Goal: Book appointment/travel/reservation

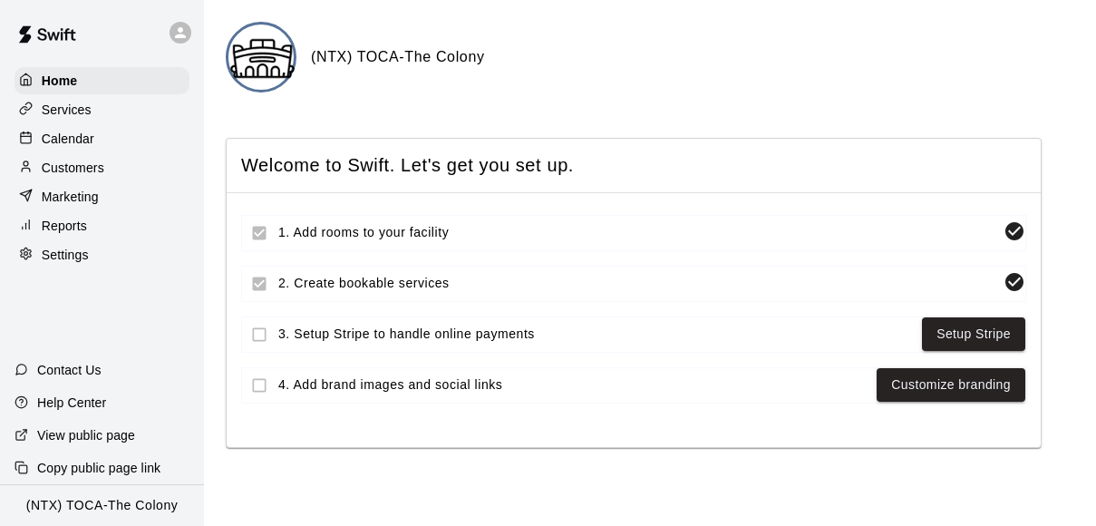
click at [95, 138] on div "Calendar" at bounding box center [102, 138] width 175 height 27
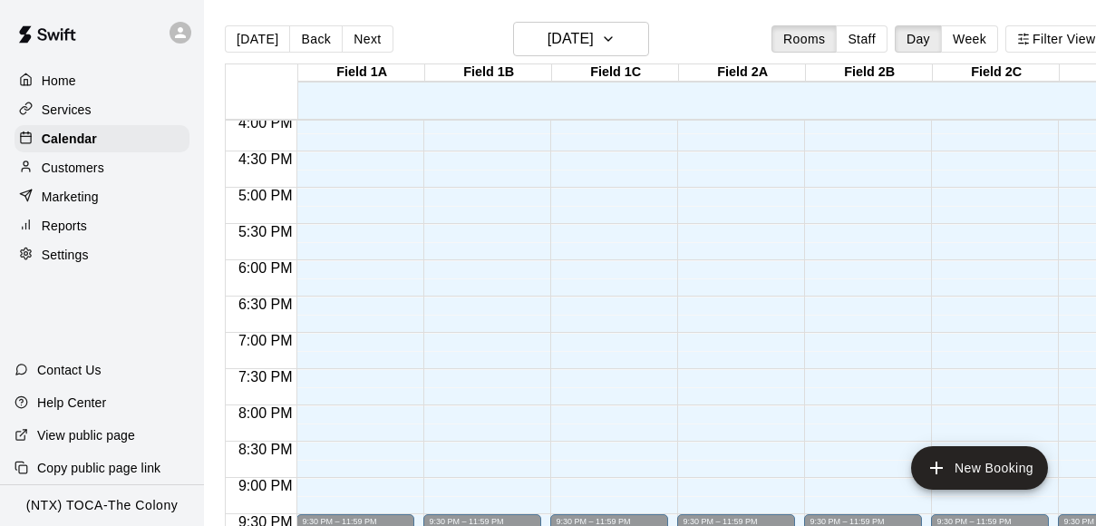
scroll to position [1277, 0]
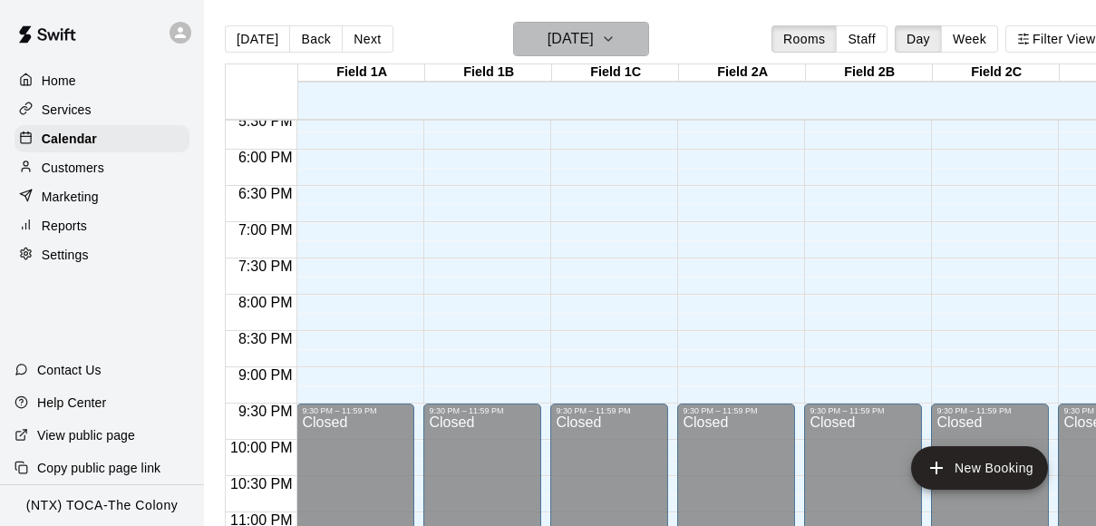
click at [616, 37] on icon "button" at bounding box center [608, 39] width 15 height 22
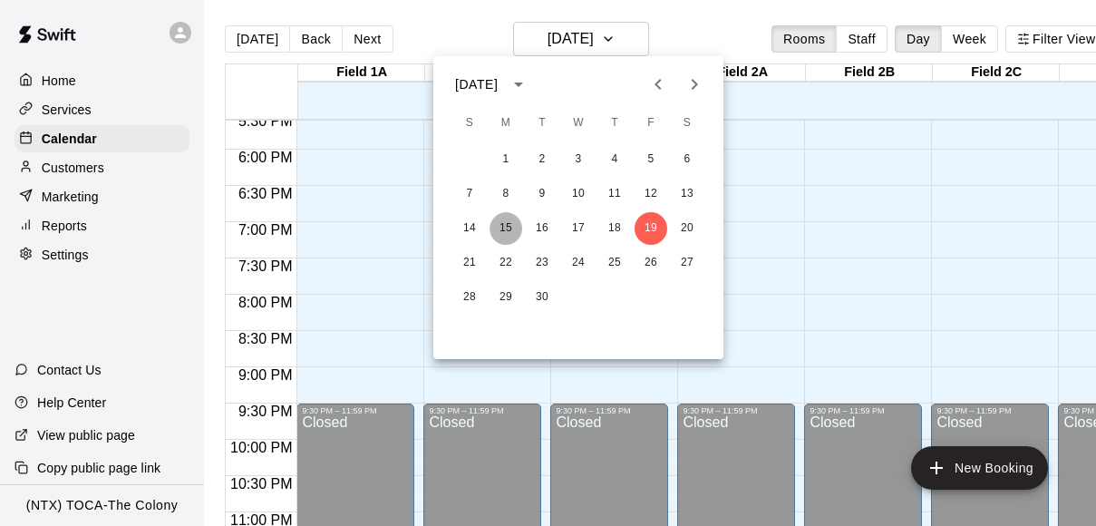
click at [507, 224] on button "15" at bounding box center [506, 228] width 33 height 33
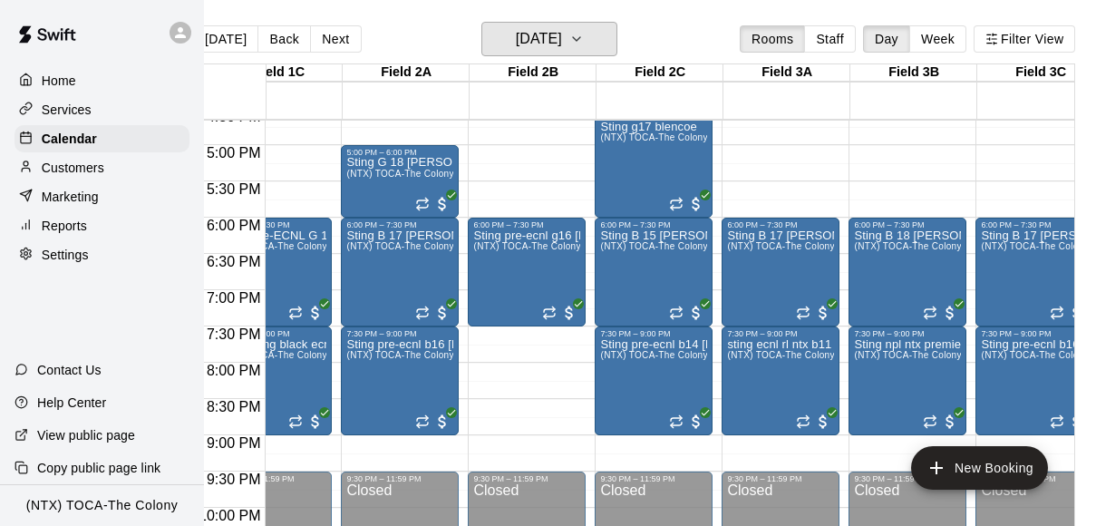
scroll to position [0, 0]
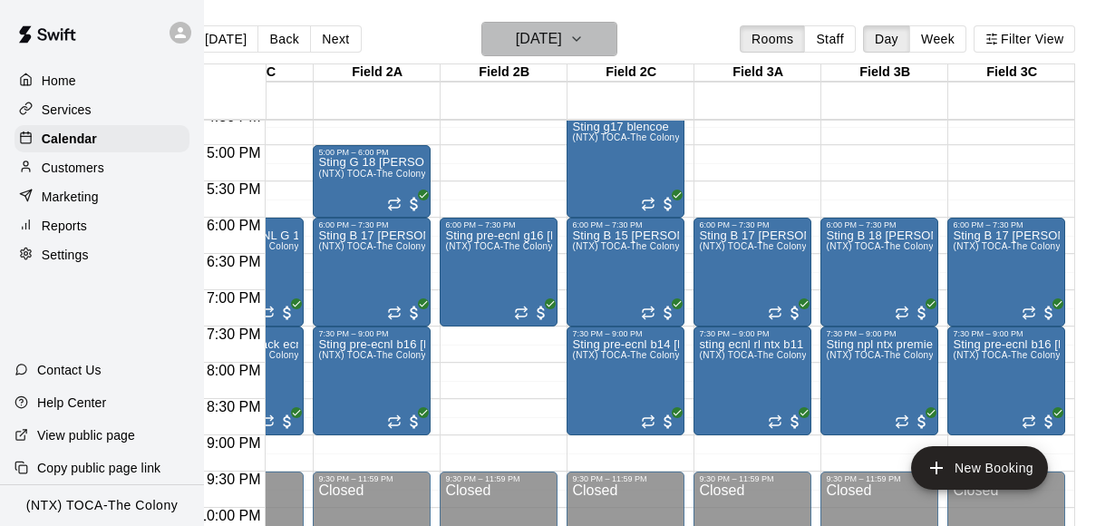
click at [609, 40] on button "[DATE]" at bounding box center [549, 39] width 136 height 34
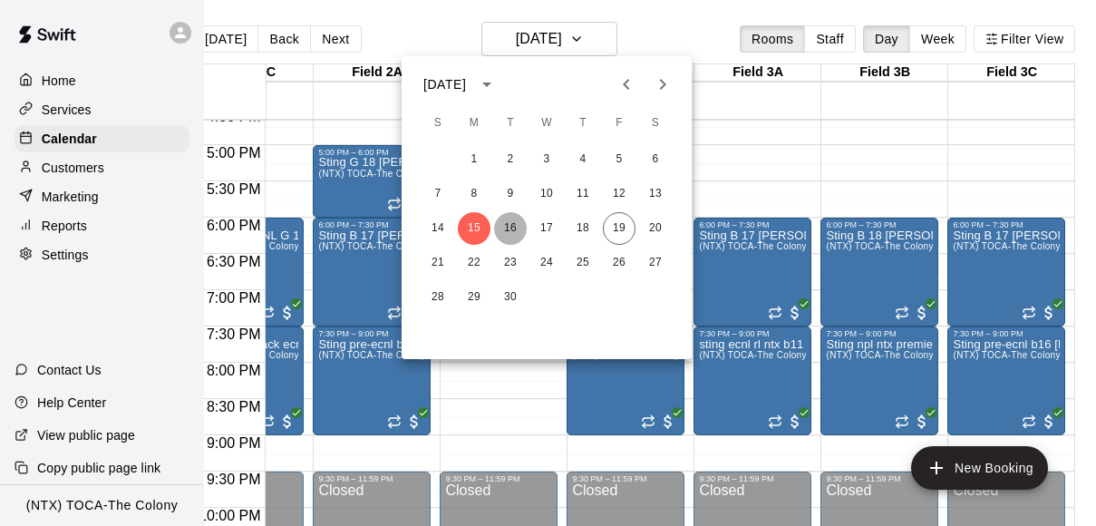
click at [511, 230] on button "16" at bounding box center [510, 228] width 33 height 33
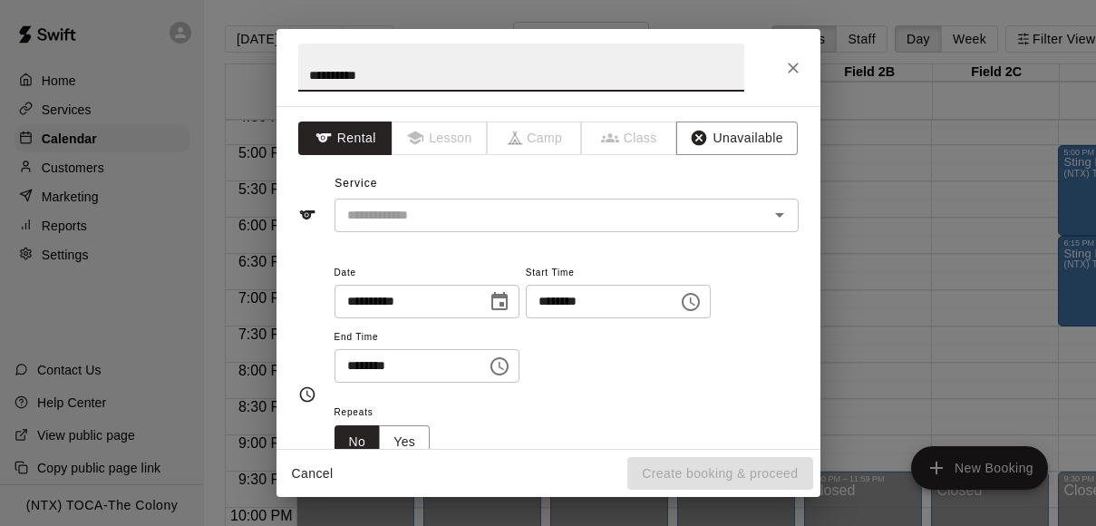
drag, startPoint x: 384, startPoint y: 77, endPoint x: 297, endPoint y: 69, distance: 87.4
click at [298, 69] on input "**********" at bounding box center [521, 68] width 446 height 48
type input "**********"
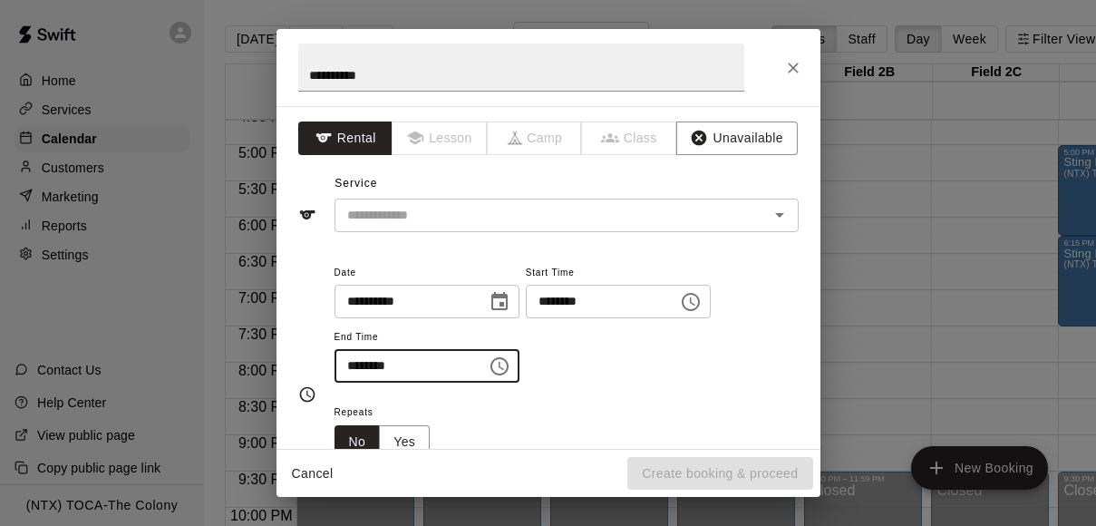
click at [361, 362] on input "********" at bounding box center [405, 366] width 140 height 34
type input "********"
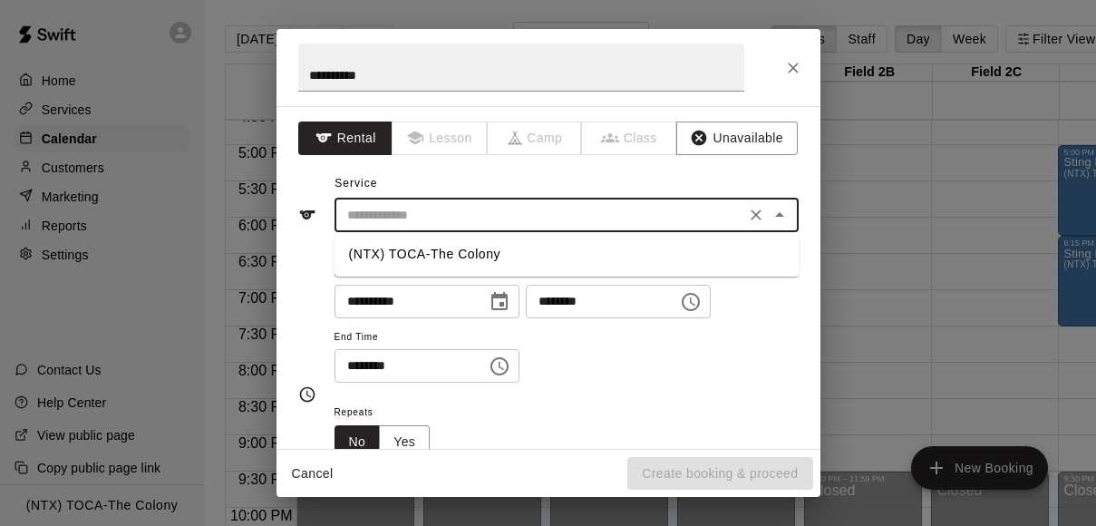
click at [532, 214] on input "text" at bounding box center [540, 215] width 400 height 23
click at [513, 257] on li "(NTX) TOCA-The Colony" at bounding box center [567, 254] width 464 height 30
type input "**********"
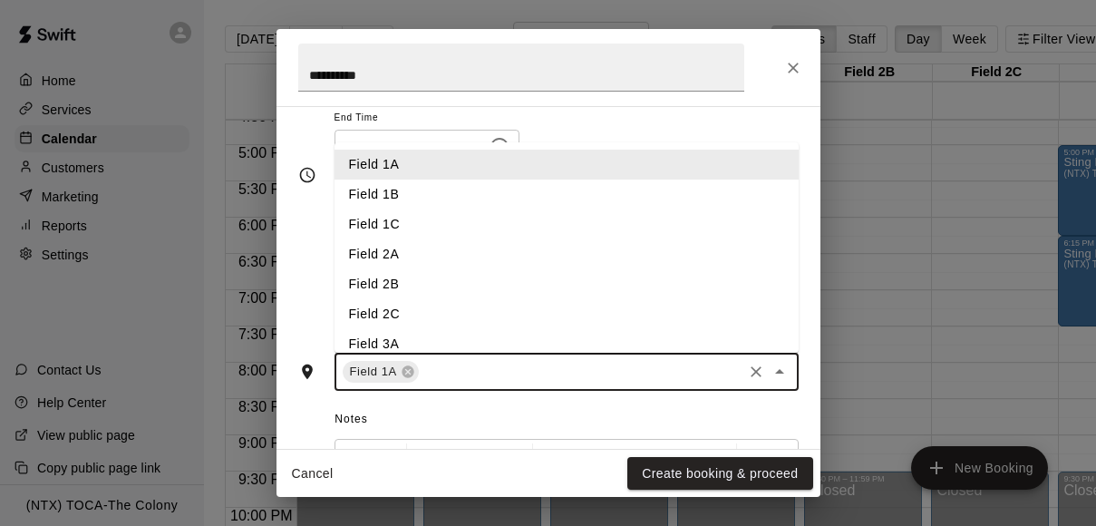
click at [581, 366] on input "text" at bounding box center [581, 372] width 318 height 23
click at [442, 196] on li "Field 1B" at bounding box center [567, 195] width 464 height 30
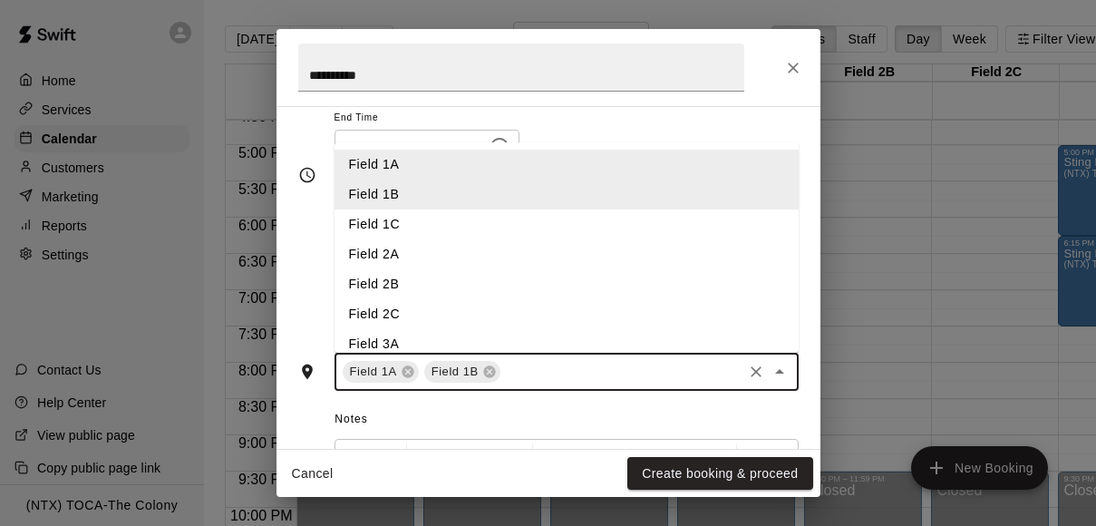
click at [528, 375] on input "text" at bounding box center [621, 372] width 237 height 23
click at [418, 223] on li "Field 1C" at bounding box center [567, 224] width 464 height 30
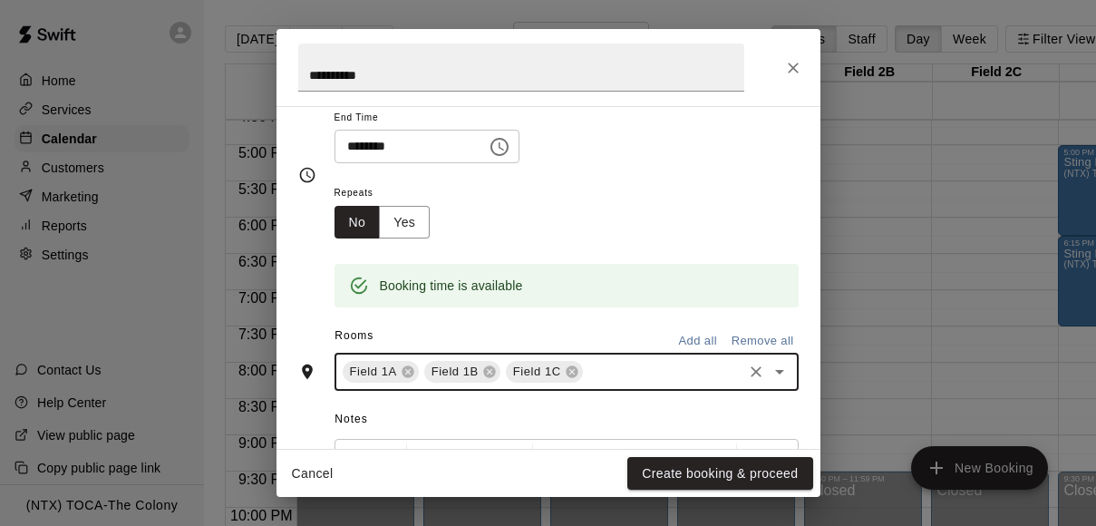
click at [632, 374] on input "text" at bounding box center [663, 372] width 154 height 23
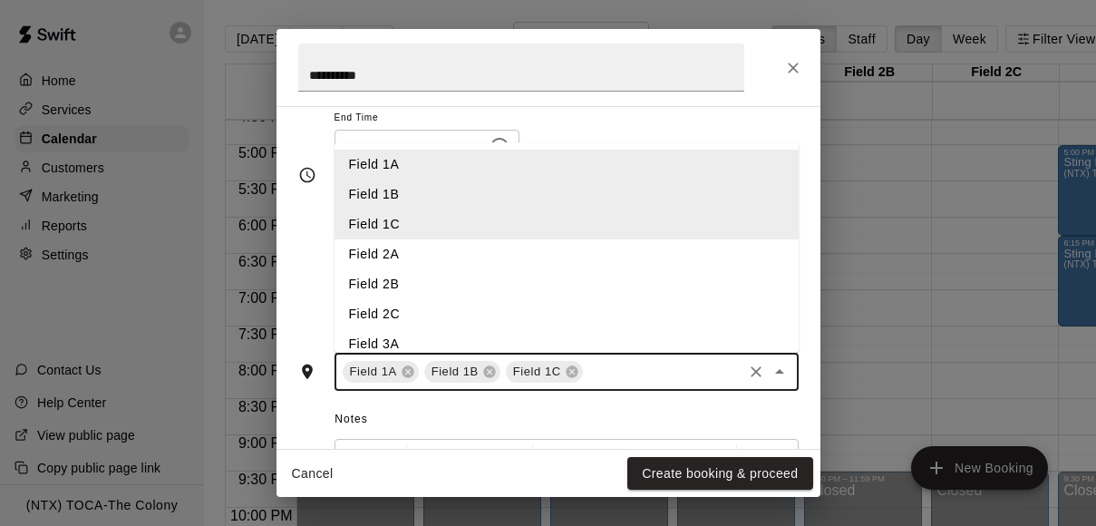
click at [446, 253] on li "Field 2A" at bounding box center [567, 254] width 464 height 30
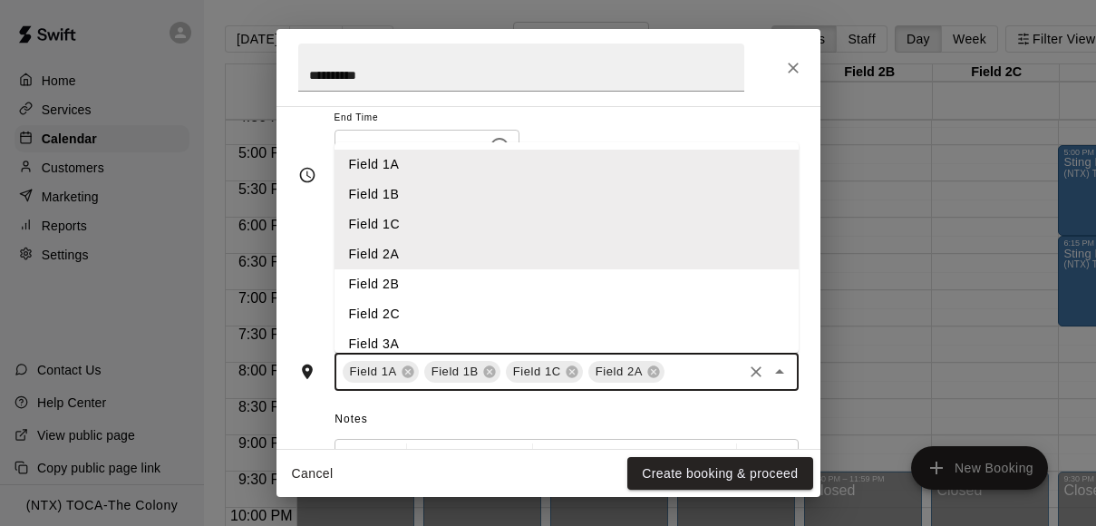
click at [682, 370] on input "text" at bounding box center [703, 372] width 73 height 23
click at [498, 285] on li "Field 2B" at bounding box center [567, 284] width 464 height 30
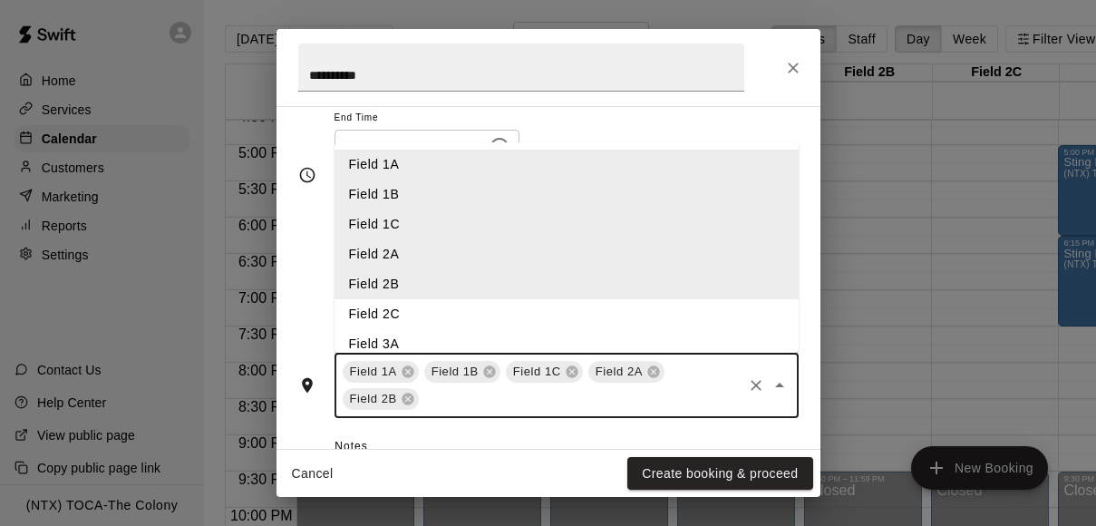
click at [507, 397] on input "text" at bounding box center [581, 399] width 318 height 23
click at [428, 311] on li "Field 2C" at bounding box center [567, 314] width 464 height 30
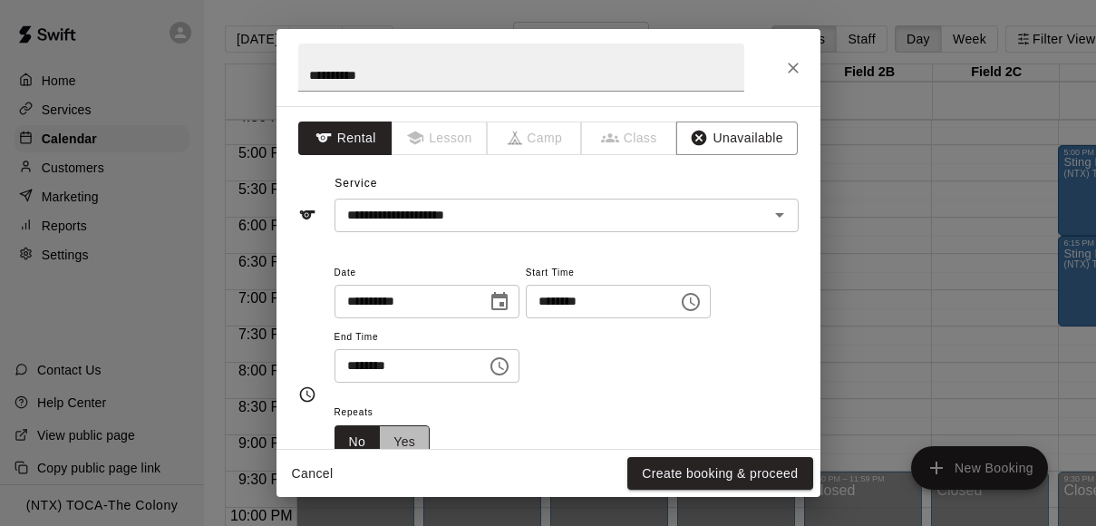
click at [421, 439] on button "Yes" at bounding box center [404, 442] width 51 height 34
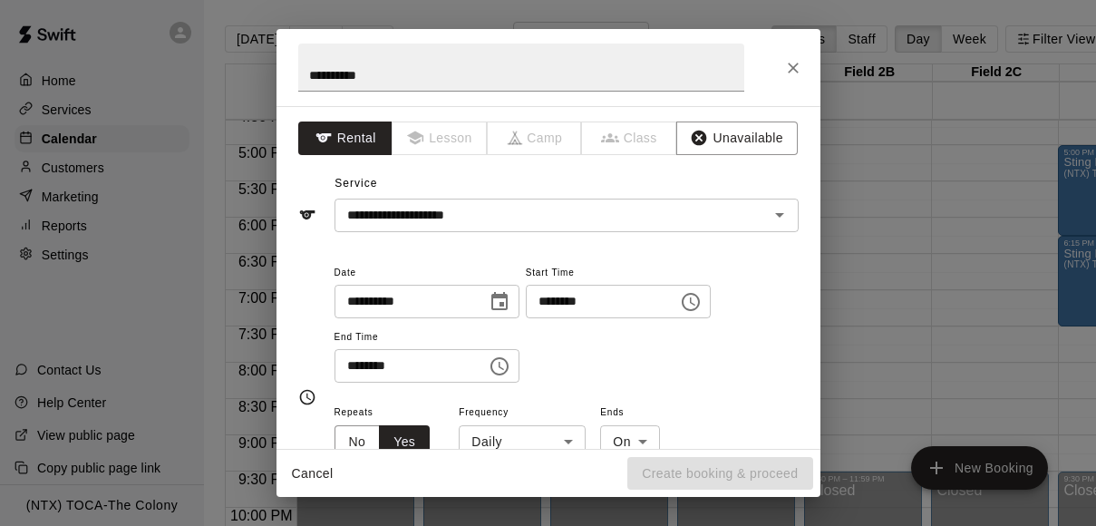
click at [505, 310] on icon "Choose date, selected date is Sep 16, 2025" at bounding box center [500, 302] width 22 height 22
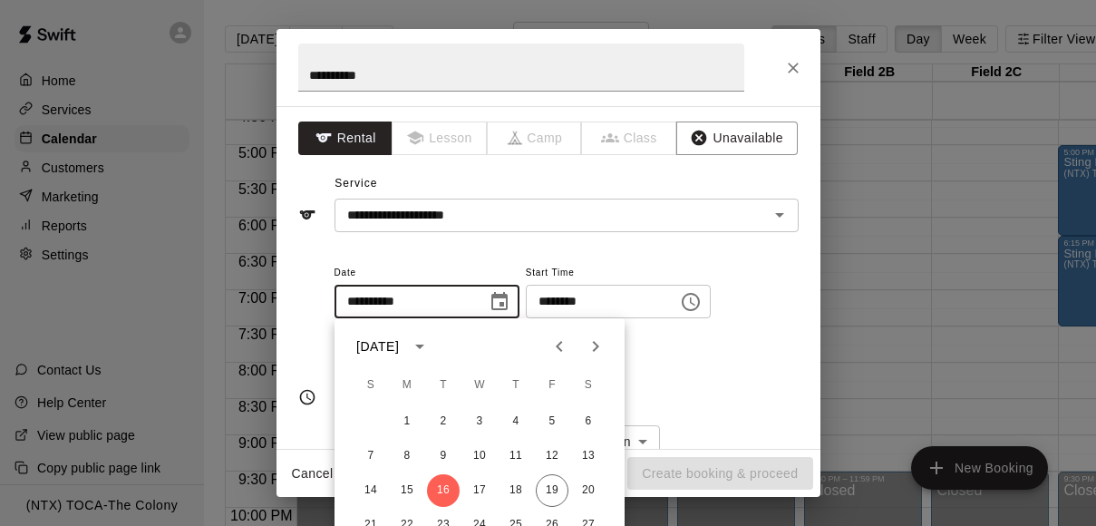
click at [431, 344] on icon "calendar view is open, switch to year view" at bounding box center [420, 346] width 22 height 22
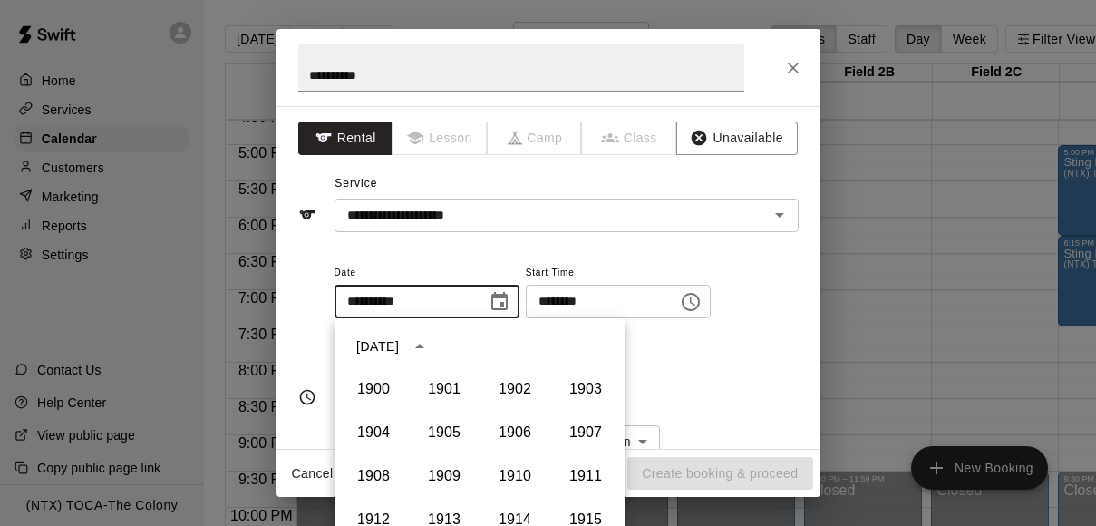
scroll to position [1244, 0]
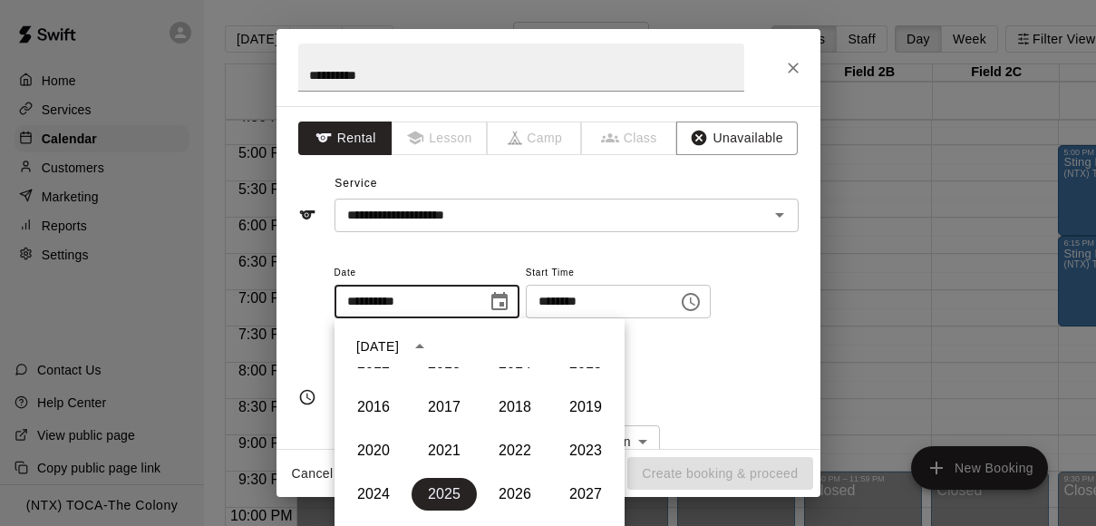
click at [480, 249] on div "**********" at bounding box center [548, 398] width 501 height 302
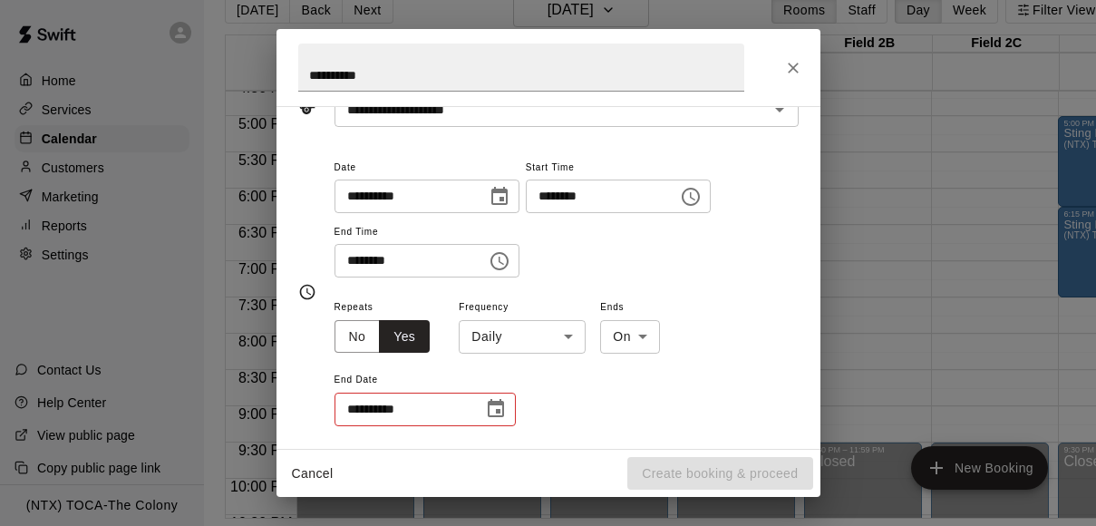
scroll to position [108, 0]
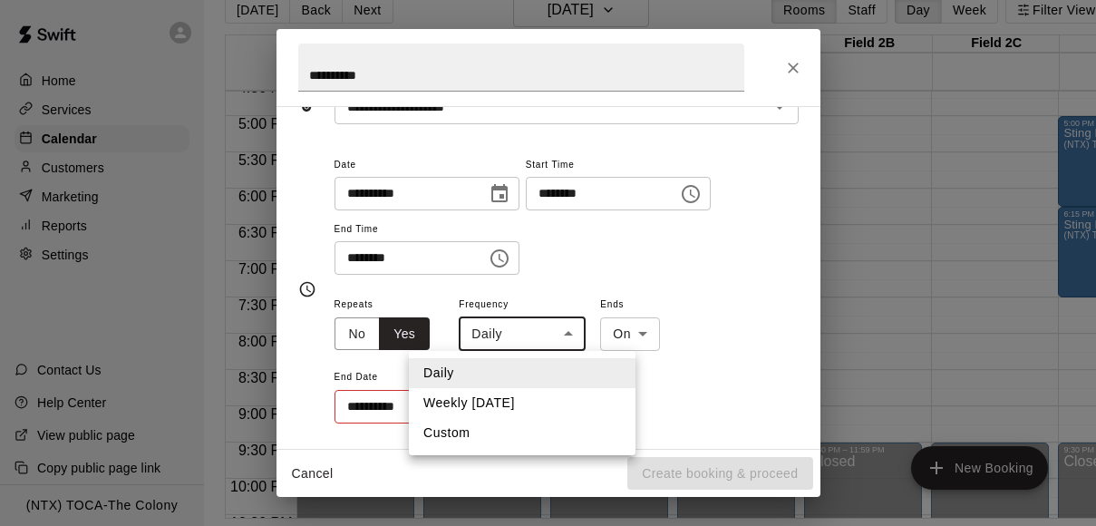
click at [573, 330] on body "Home Services Calendar Customers Marketing Reports Settings Contact Us Help Cen…" at bounding box center [548, 248] width 1096 height 555
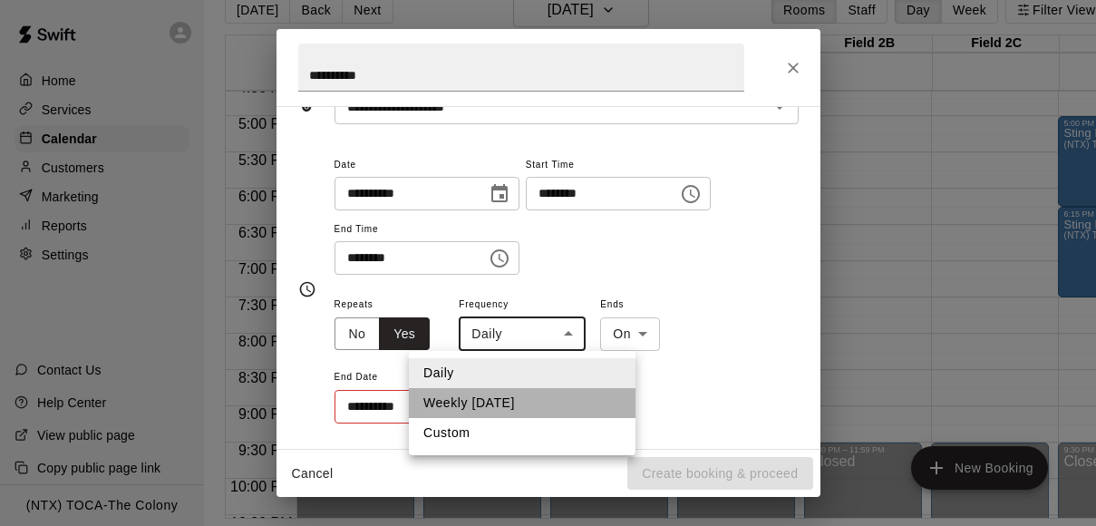
click at [540, 400] on li "Weekly [DATE]" at bounding box center [522, 403] width 227 height 30
type input "******"
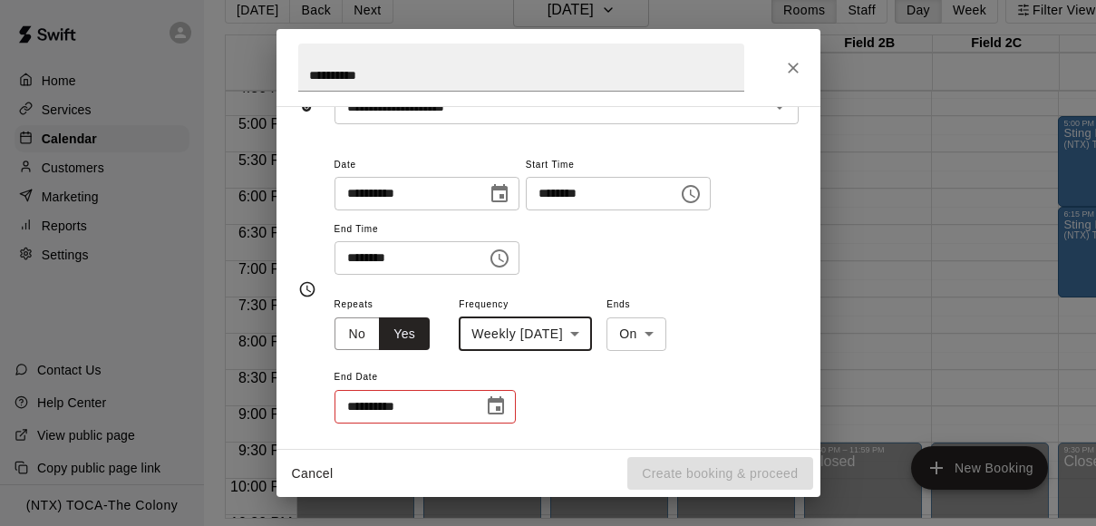
click at [494, 405] on icon "Choose date" at bounding box center [496, 406] width 22 height 22
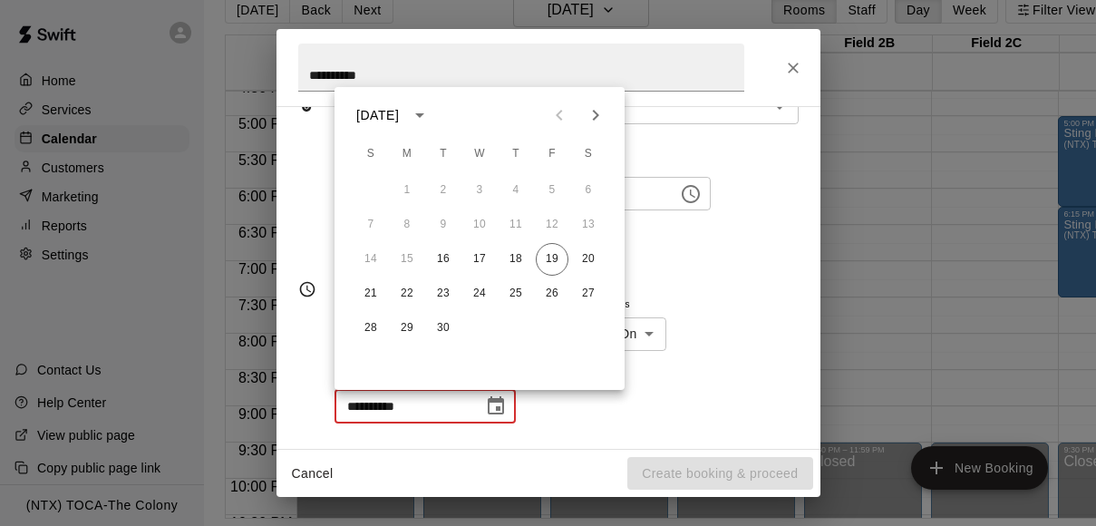
click at [431, 109] on icon "calendar view is open, switch to year view" at bounding box center [420, 115] width 22 height 22
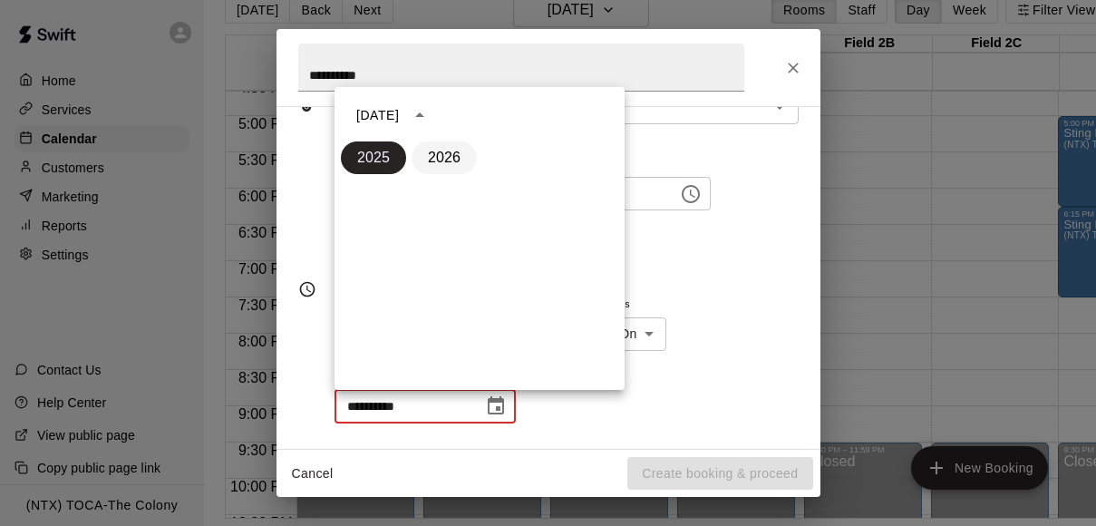
click at [451, 156] on button "2026" at bounding box center [444, 157] width 65 height 33
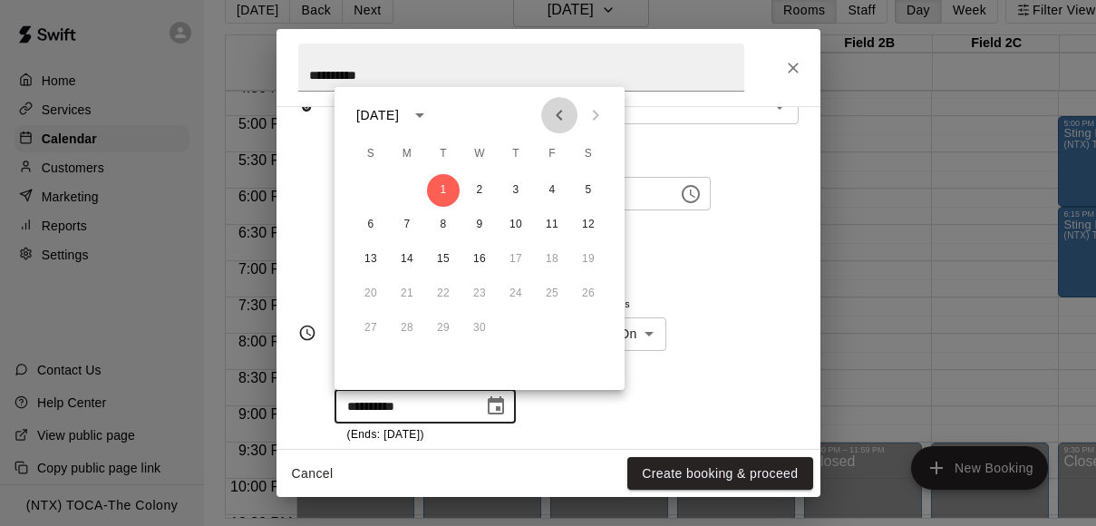
click at [558, 113] on icon "Previous month" at bounding box center [559, 115] width 6 height 11
click at [549, 254] on button "15" at bounding box center [552, 259] width 33 height 33
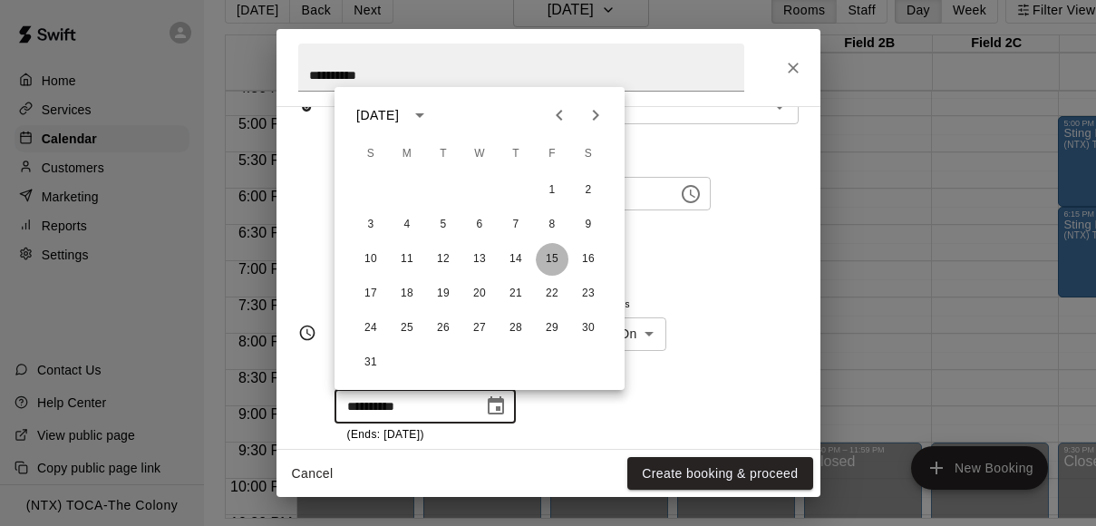
type input "**********"
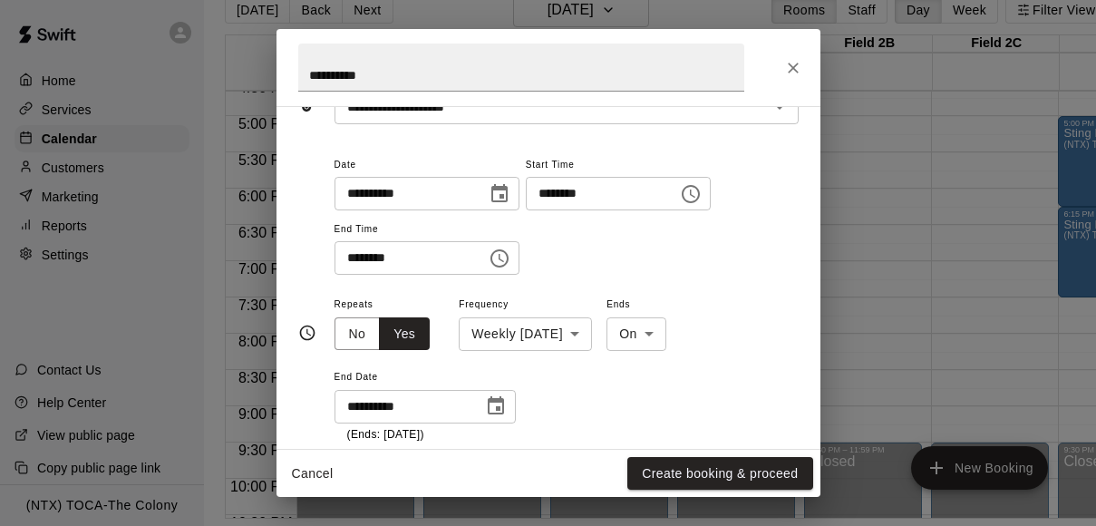
click at [751, 365] on div "**********" at bounding box center [567, 368] width 464 height 151
click at [752, 474] on button "Create booking & proceed" at bounding box center [719, 474] width 185 height 34
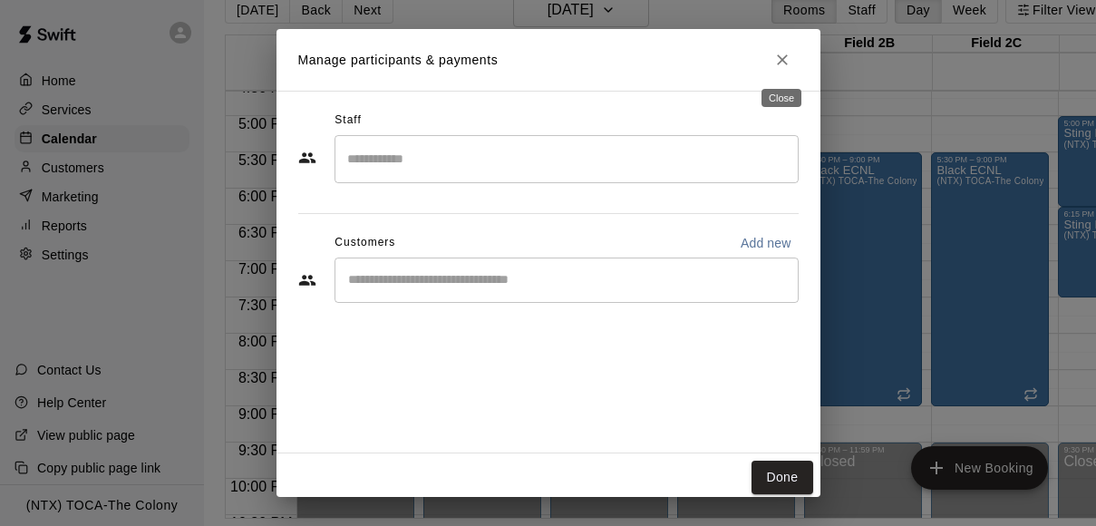
click at [782, 62] on icon "Close" at bounding box center [782, 60] width 18 height 18
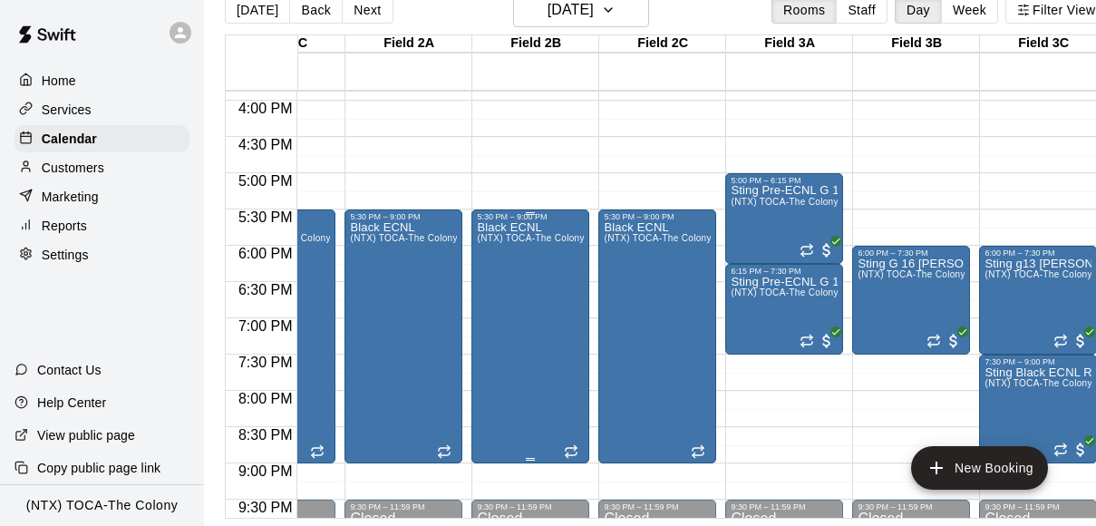
scroll to position [1152, 334]
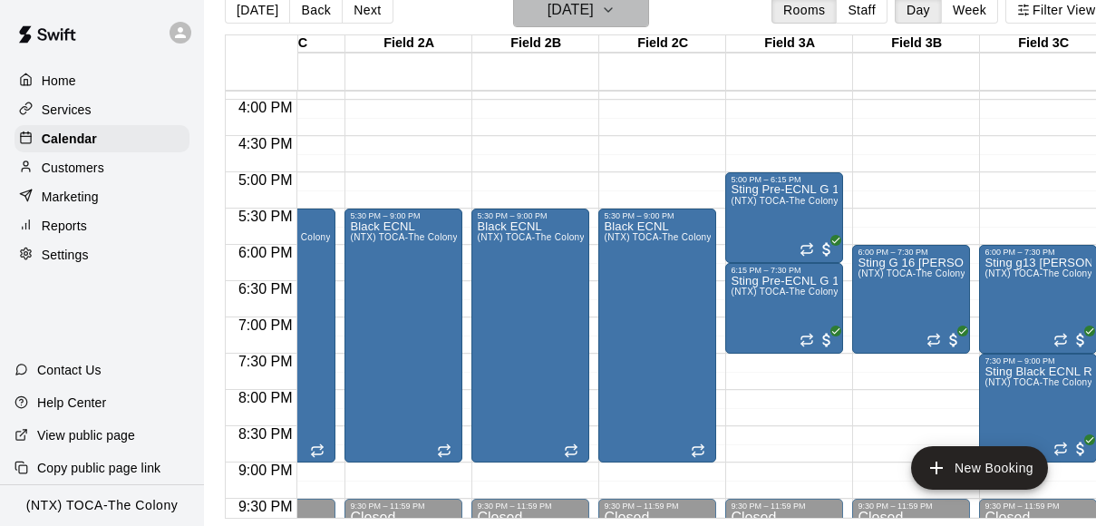
click at [616, 11] on icon "button" at bounding box center [608, 10] width 15 height 22
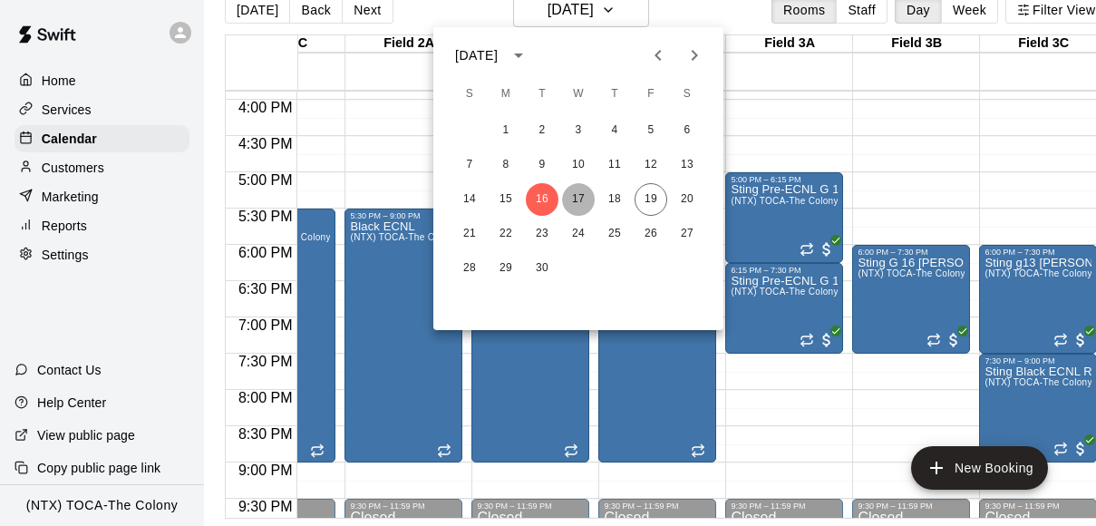
click at [576, 189] on button "17" at bounding box center [578, 199] width 33 height 33
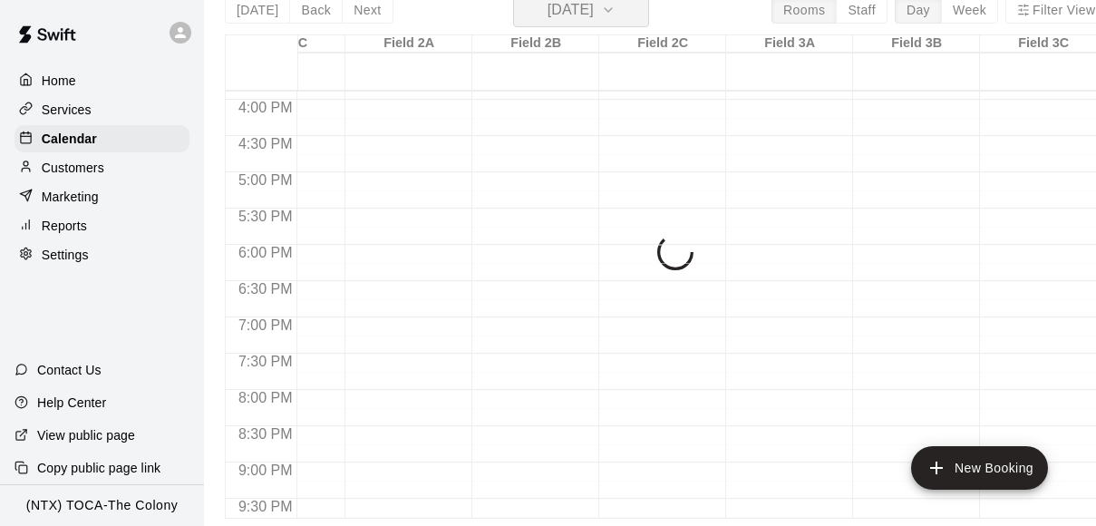
scroll to position [22, 0]
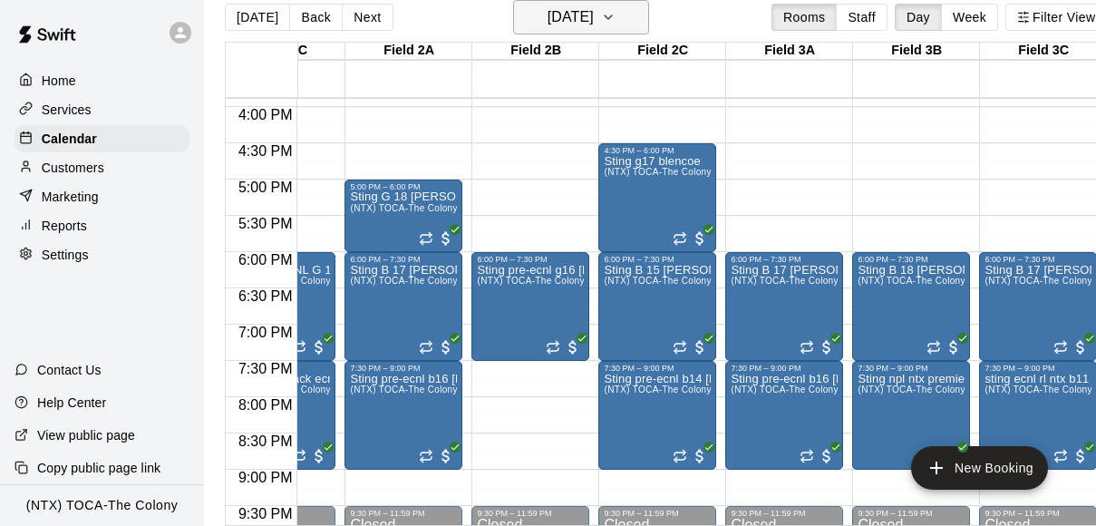
click at [616, 9] on icon "button" at bounding box center [608, 17] width 15 height 22
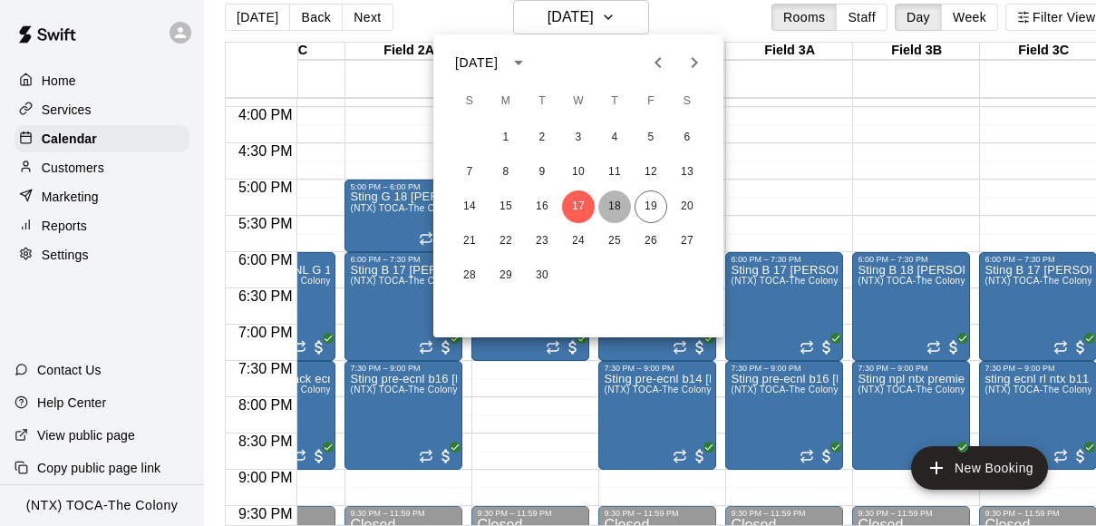
click at [612, 198] on button "18" at bounding box center [614, 206] width 33 height 33
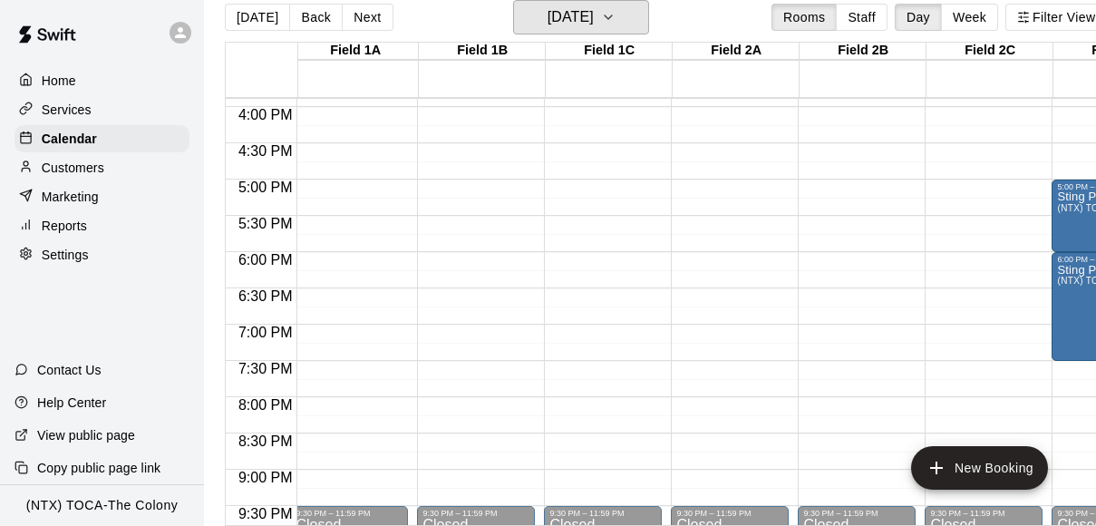
scroll to position [1152, 0]
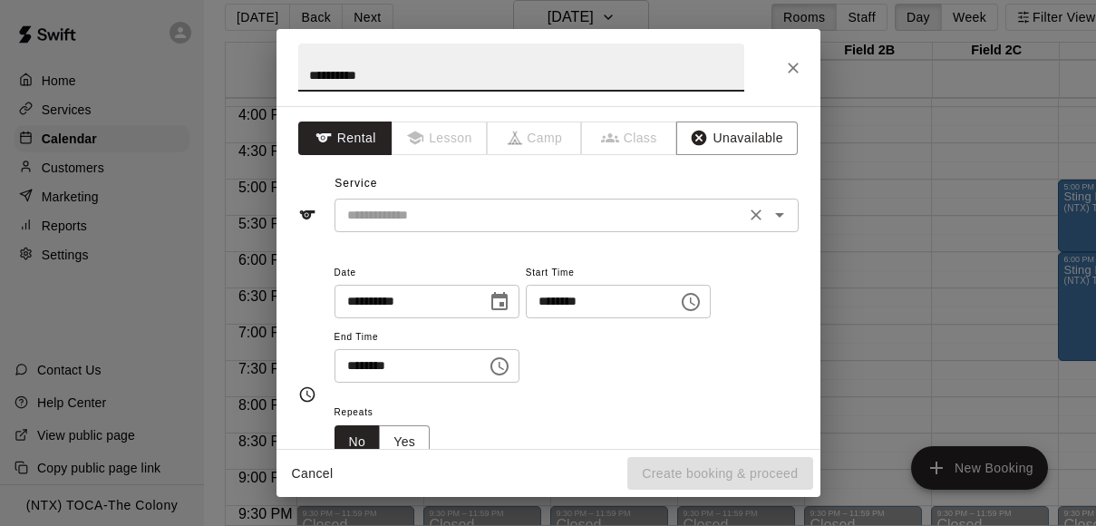
type input "**********"
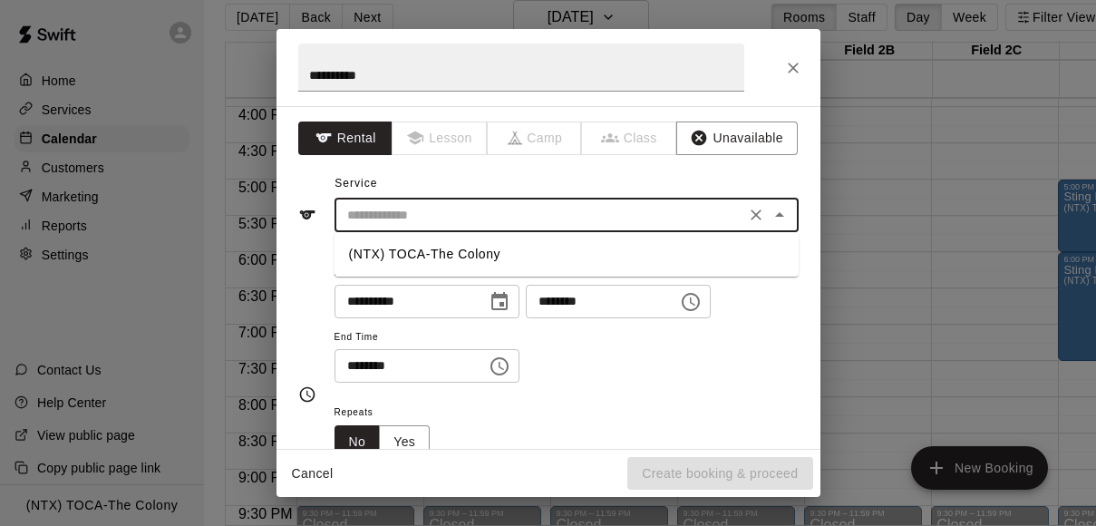
click at [507, 209] on input "text" at bounding box center [540, 215] width 400 height 23
click at [502, 254] on li "(NTX) TOCA-The Colony" at bounding box center [567, 254] width 464 height 30
type input "**********"
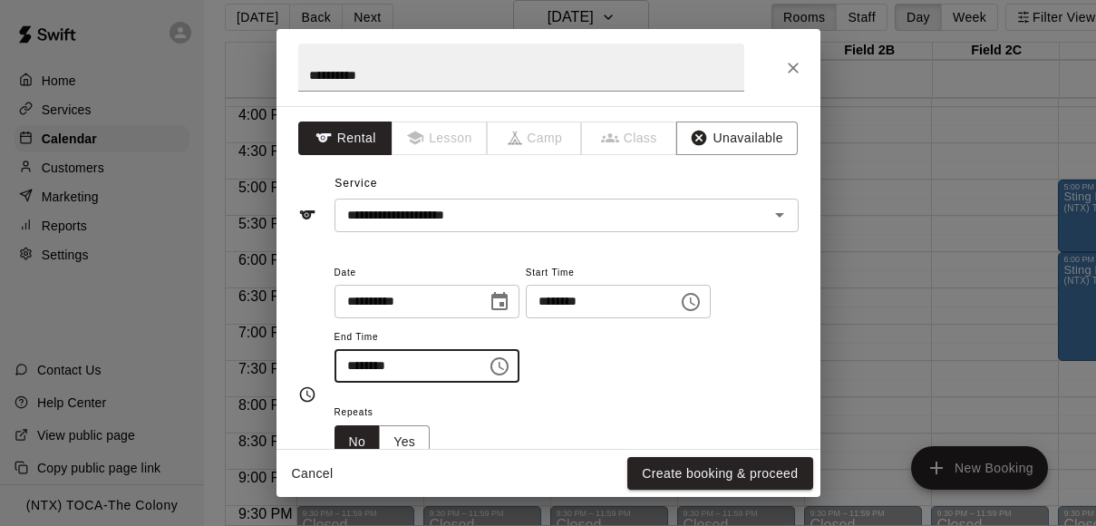
click at [355, 366] on input "********" at bounding box center [405, 366] width 140 height 34
type input "********"
click at [614, 360] on div "**********" at bounding box center [567, 322] width 464 height 122
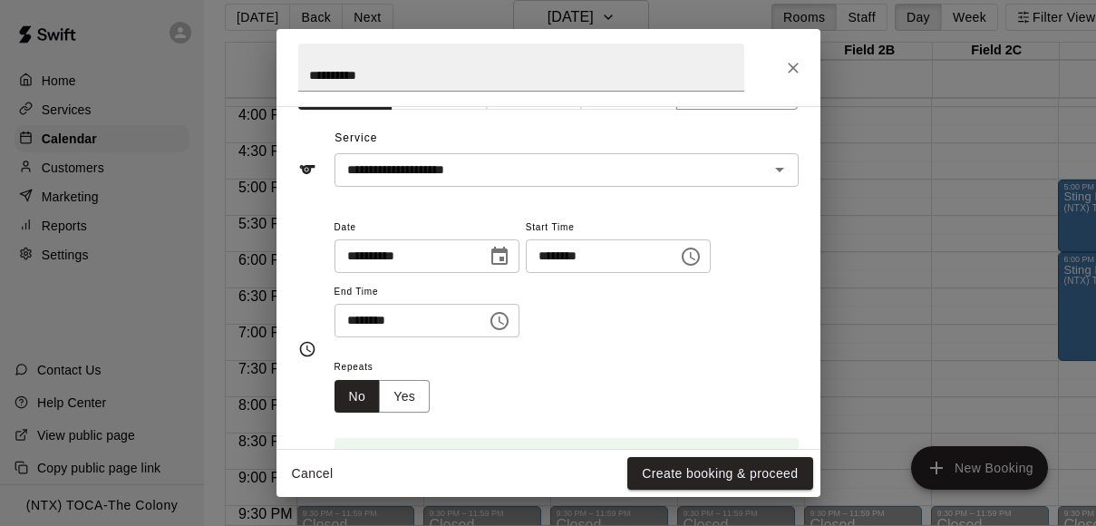
scroll to position [79, 0]
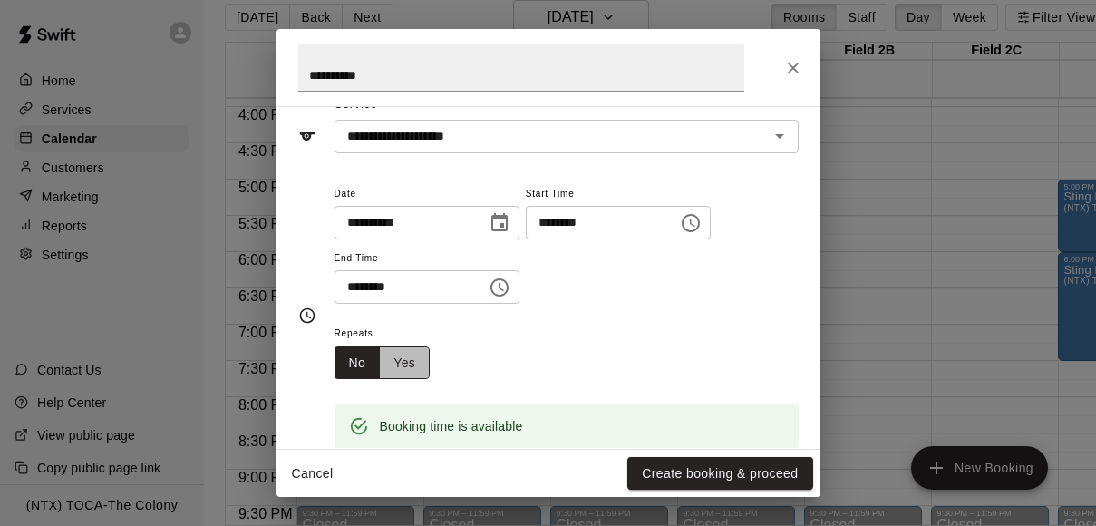
click at [413, 356] on button "Yes" at bounding box center [404, 363] width 51 height 34
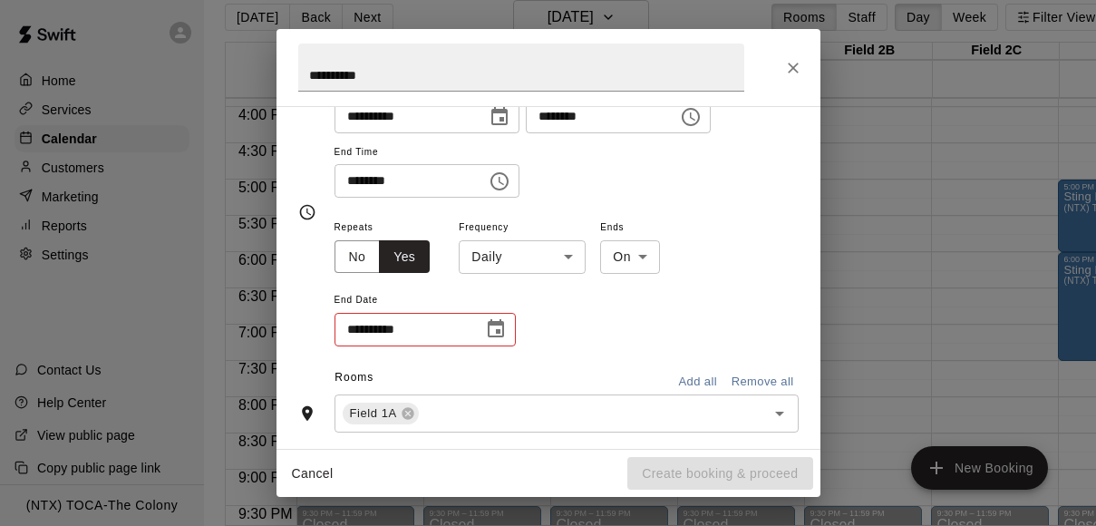
scroll to position [192, 0]
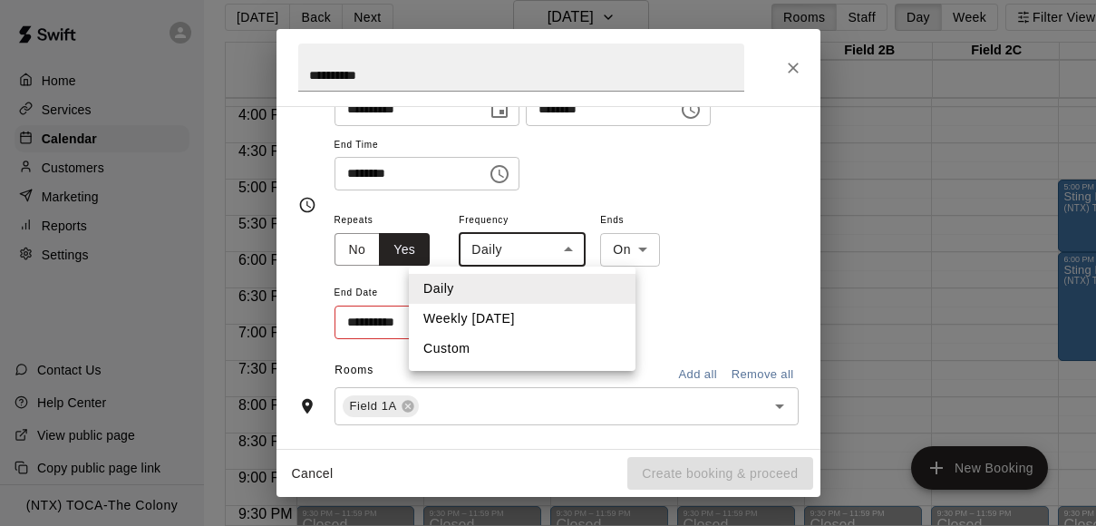
click at [571, 250] on body "Home Services Calendar Customers Marketing Reports Settings Contact Us Help Cen…" at bounding box center [548, 255] width 1096 height 555
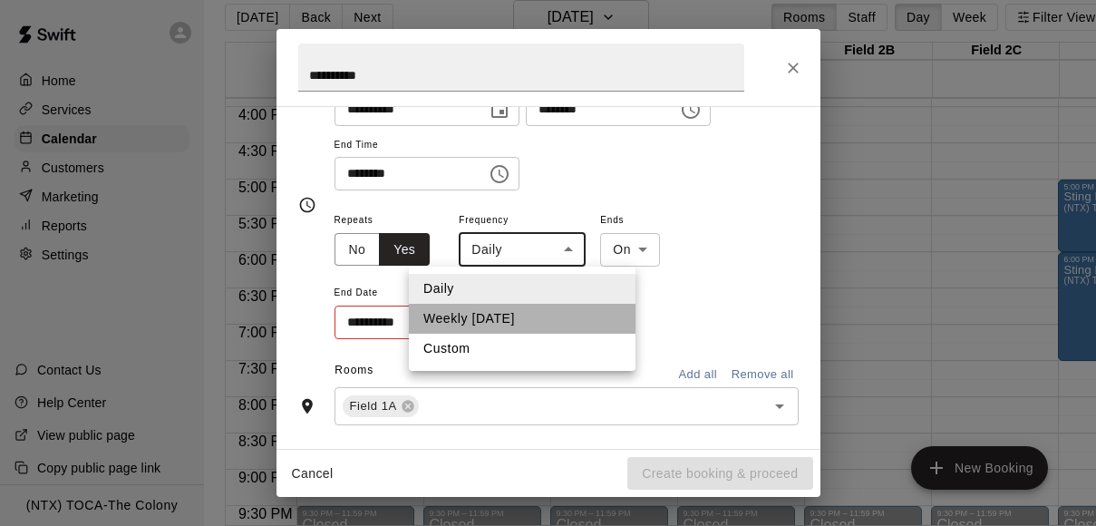
click at [544, 316] on li "Weekly [DATE]" at bounding box center [522, 319] width 227 height 30
type input "******"
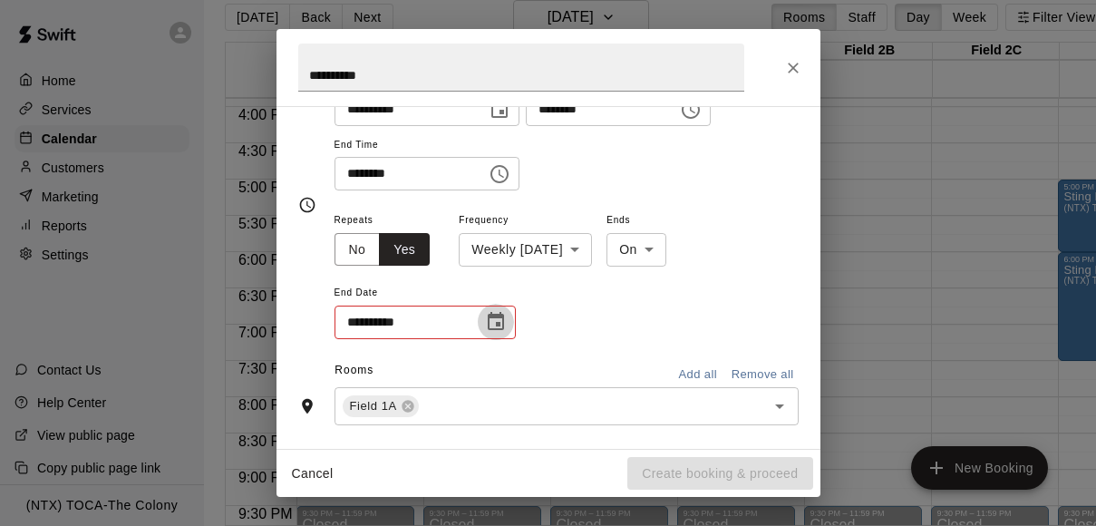
click at [501, 319] on icon "Choose date" at bounding box center [496, 322] width 22 height 22
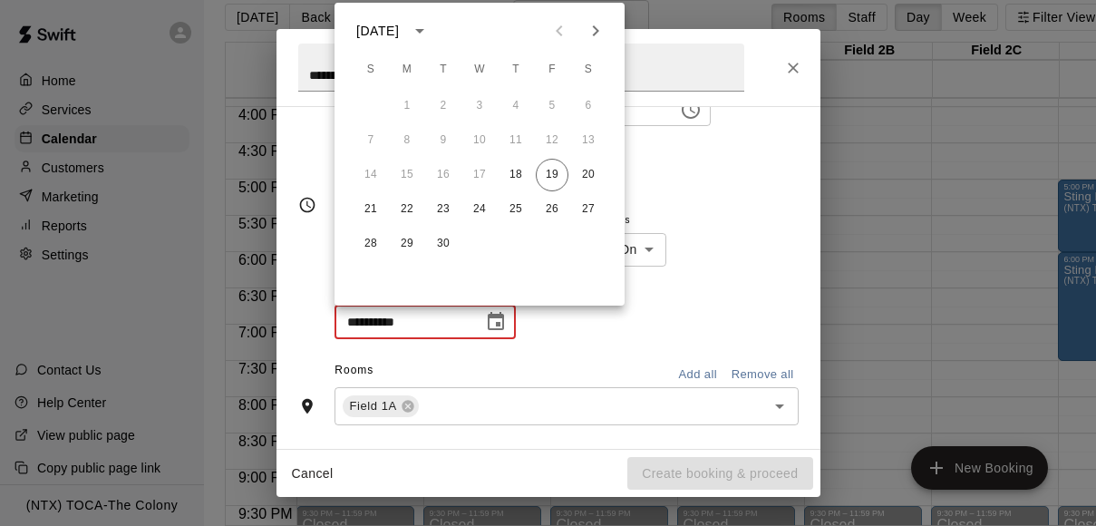
click at [431, 25] on icon "calendar view is open, switch to year view" at bounding box center [420, 31] width 22 height 22
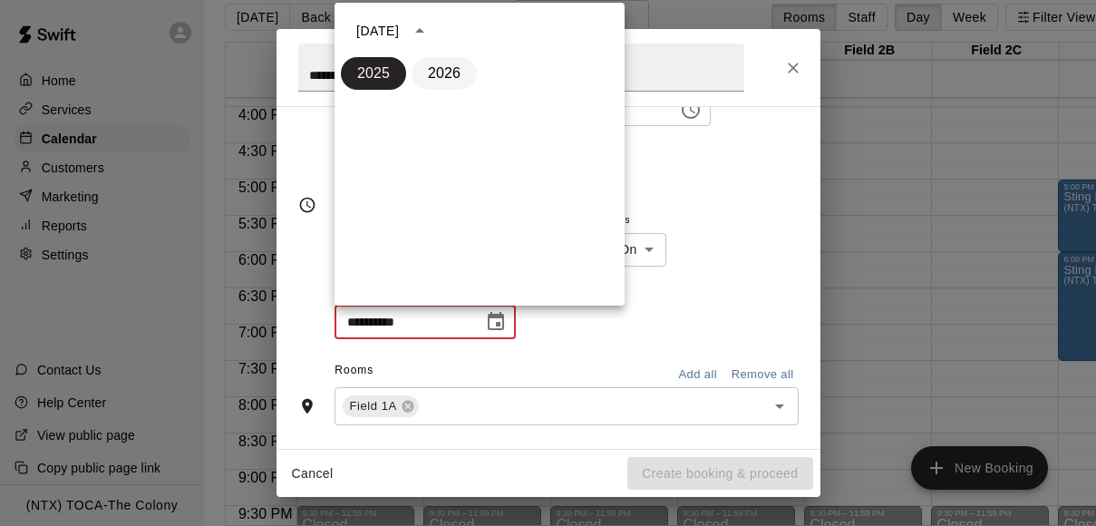
click at [451, 62] on button "2026" at bounding box center [444, 73] width 65 height 33
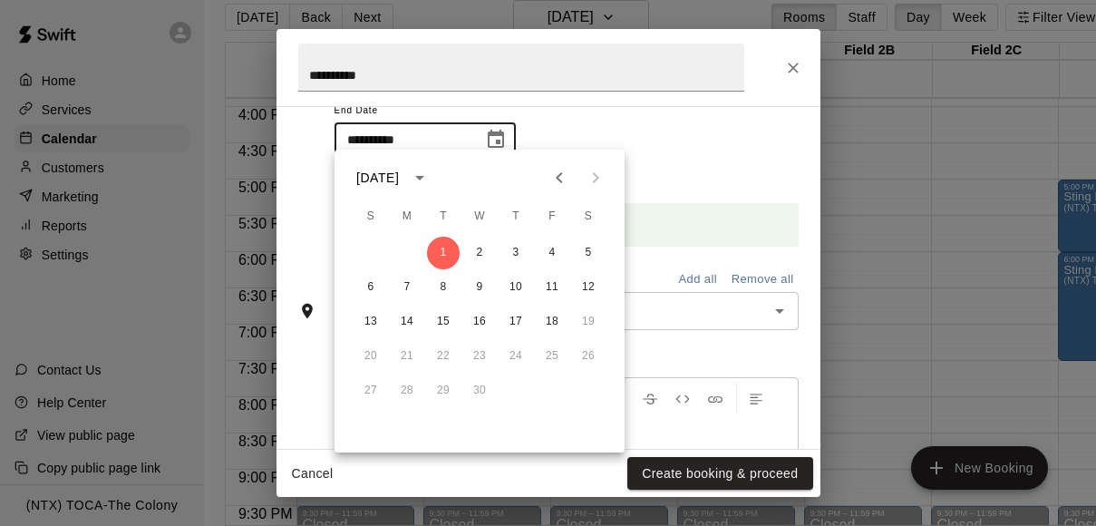
scroll to position [382, 0]
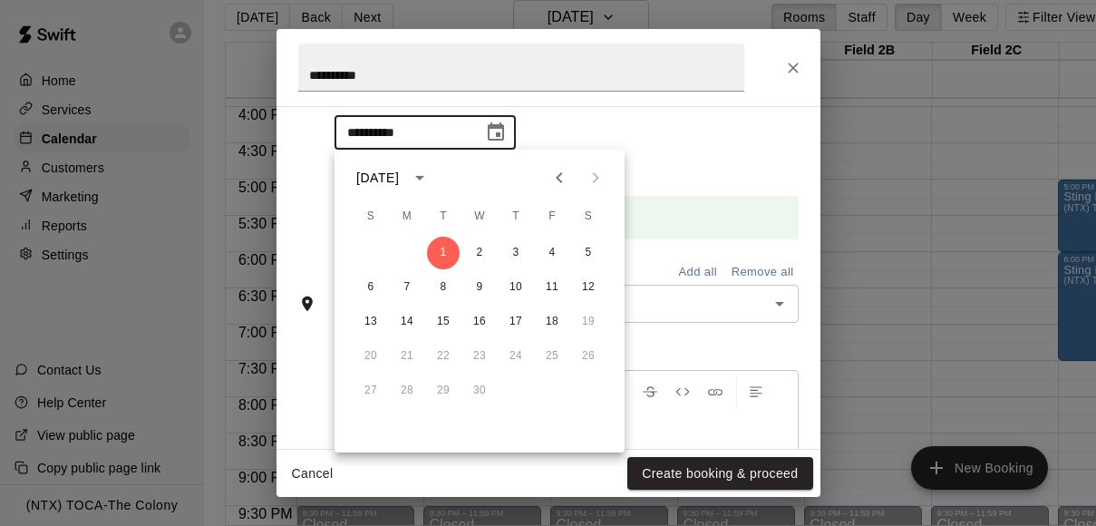
click at [558, 174] on icon "Previous month" at bounding box center [560, 178] width 22 height 22
click at [551, 321] on button "15" at bounding box center [552, 322] width 33 height 33
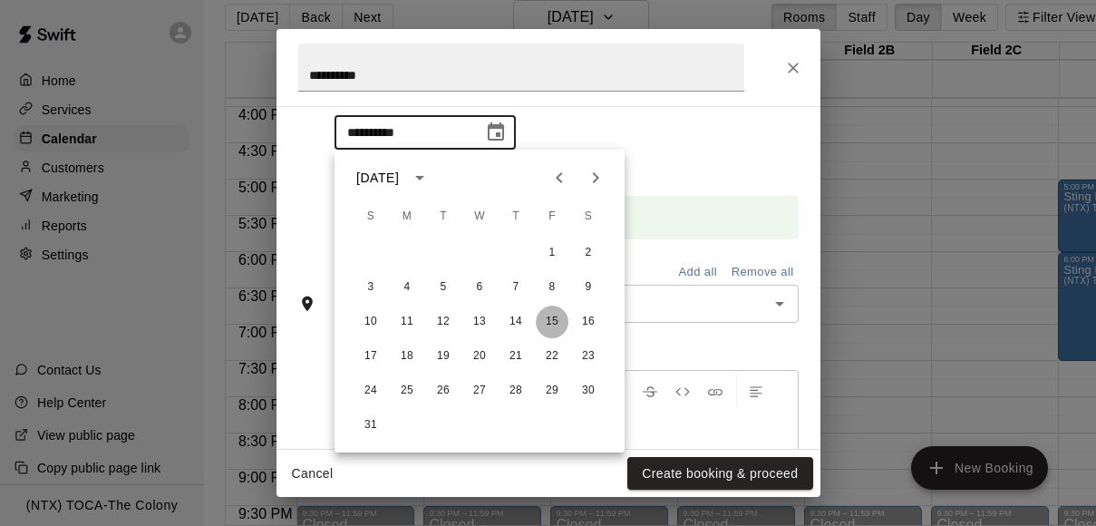
type input "**********"
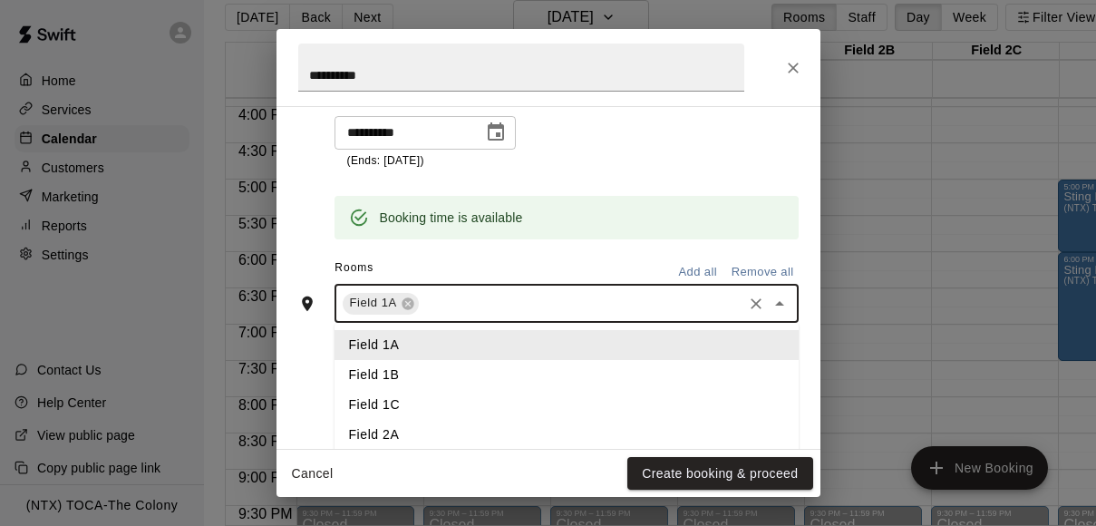
click at [568, 307] on input "text" at bounding box center [581, 303] width 318 height 23
click at [519, 367] on li "Field 1B" at bounding box center [567, 375] width 464 height 30
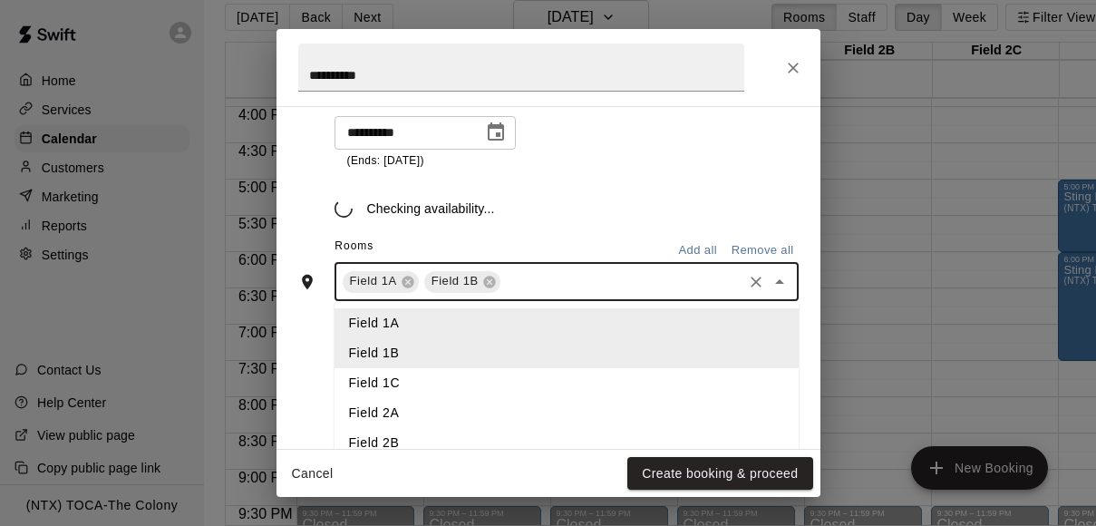
click at [536, 281] on input "text" at bounding box center [621, 281] width 237 height 23
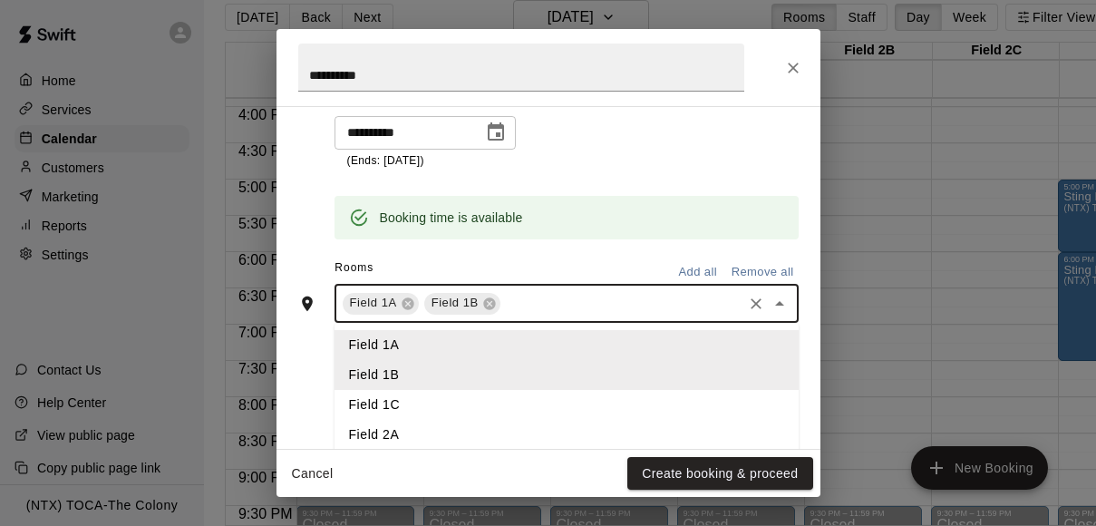
click at [497, 374] on li "Field 1B" at bounding box center [567, 375] width 464 height 30
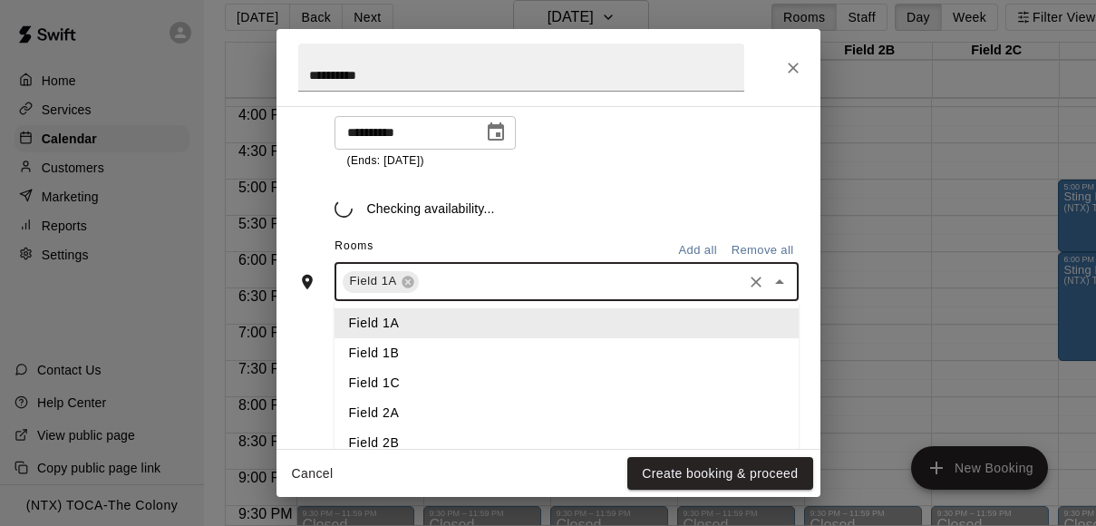
click at [488, 284] on input "text" at bounding box center [581, 281] width 318 height 23
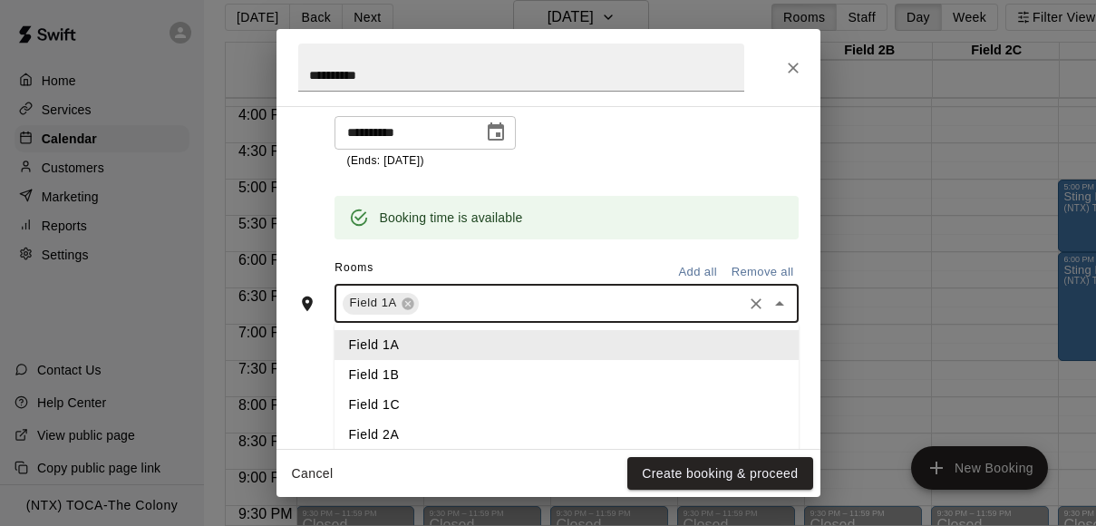
click at [462, 349] on li "Field 1A" at bounding box center [567, 345] width 464 height 30
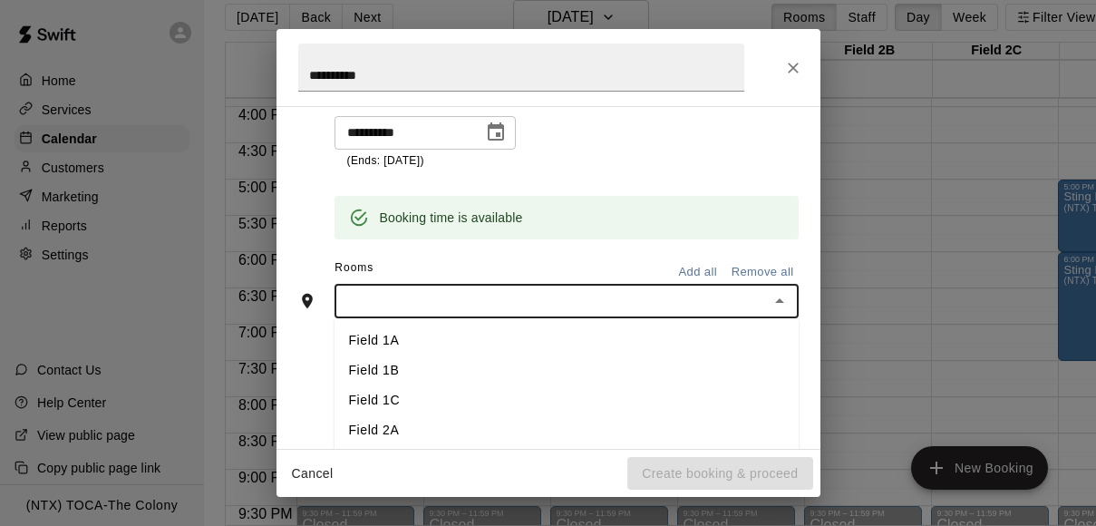
click at [452, 309] on input "text" at bounding box center [551, 301] width 423 height 23
click at [421, 331] on li "Field 1A" at bounding box center [567, 341] width 464 height 30
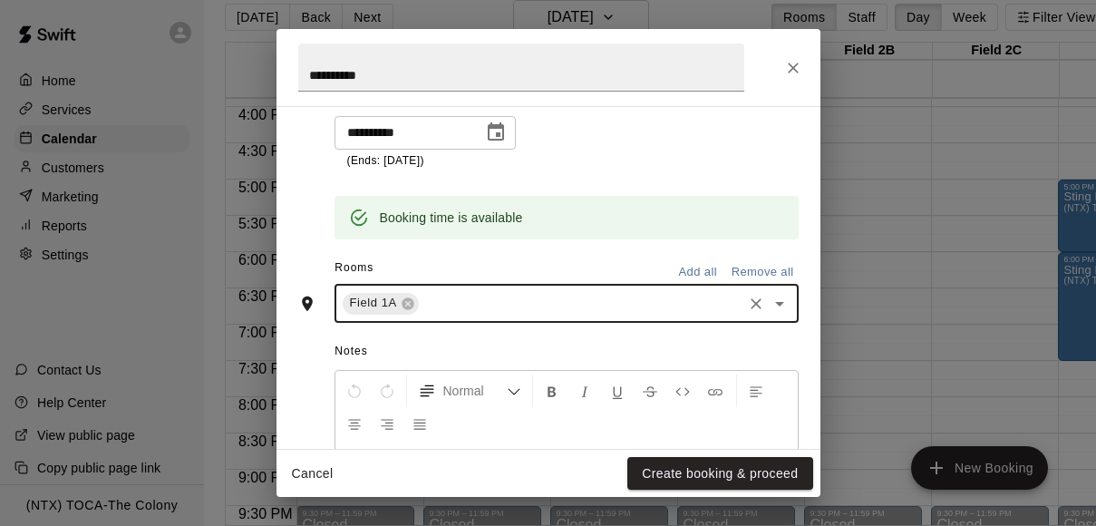
click at [453, 300] on input "text" at bounding box center [581, 303] width 318 height 23
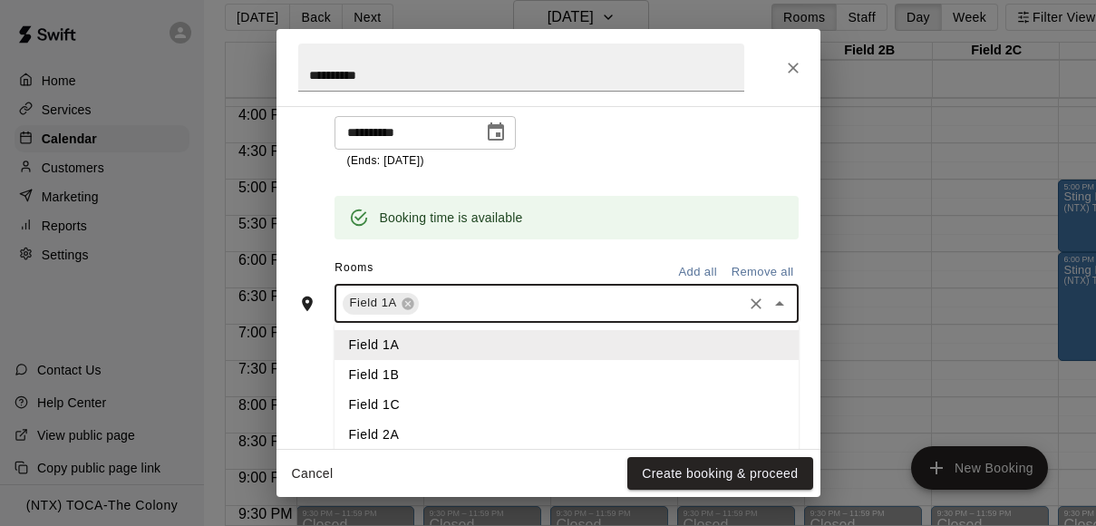
click at [423, 370] on li "Field 1B" at bounding box center [567, 375] width 464 height 30
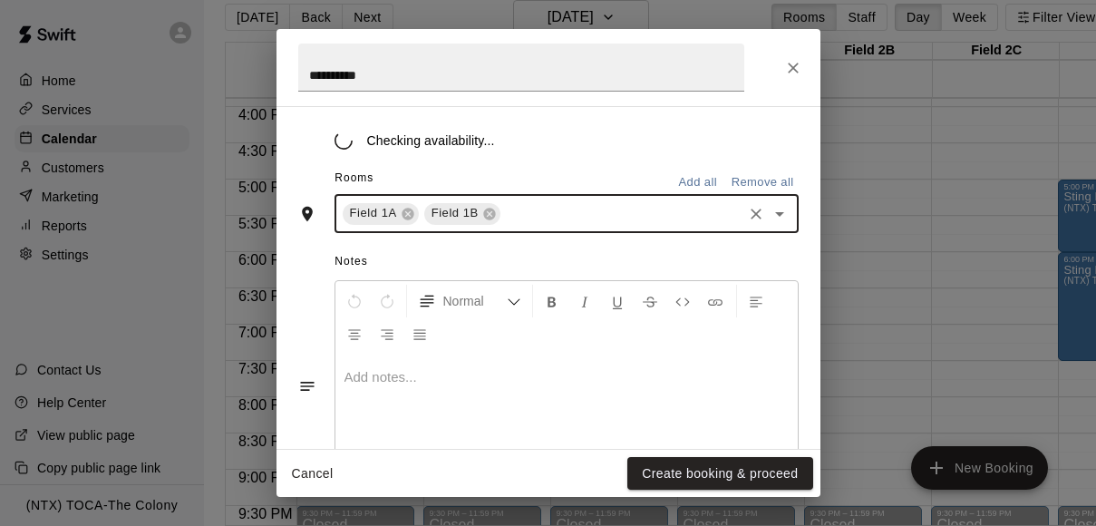
scroll to position [455, 0]
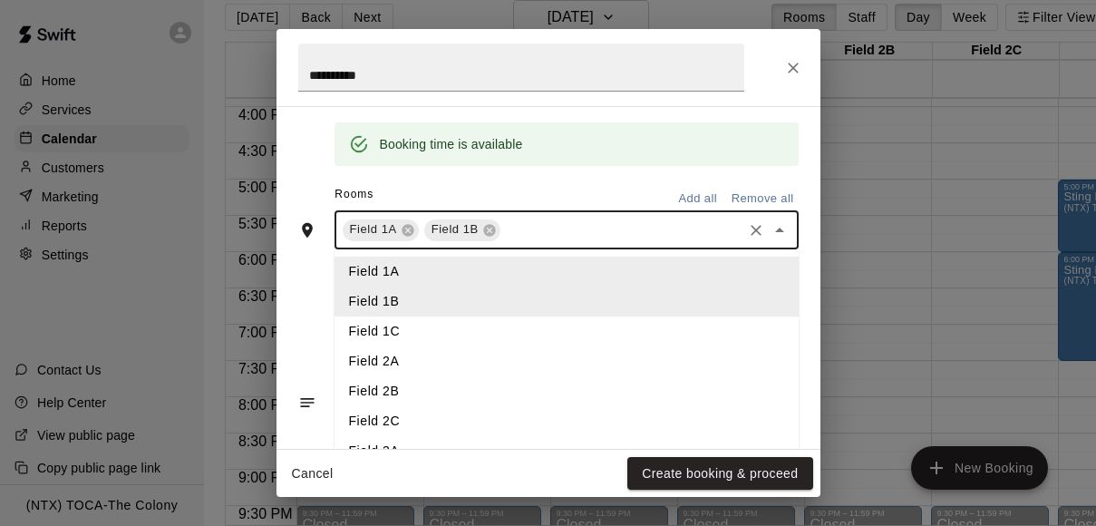
click at [559, 226] on input "text" at bounding box center [621, 230] width 237 height 23
click at [493, 327] on li "Field 1C" at bounding box center [567, 331] width 464 height 30
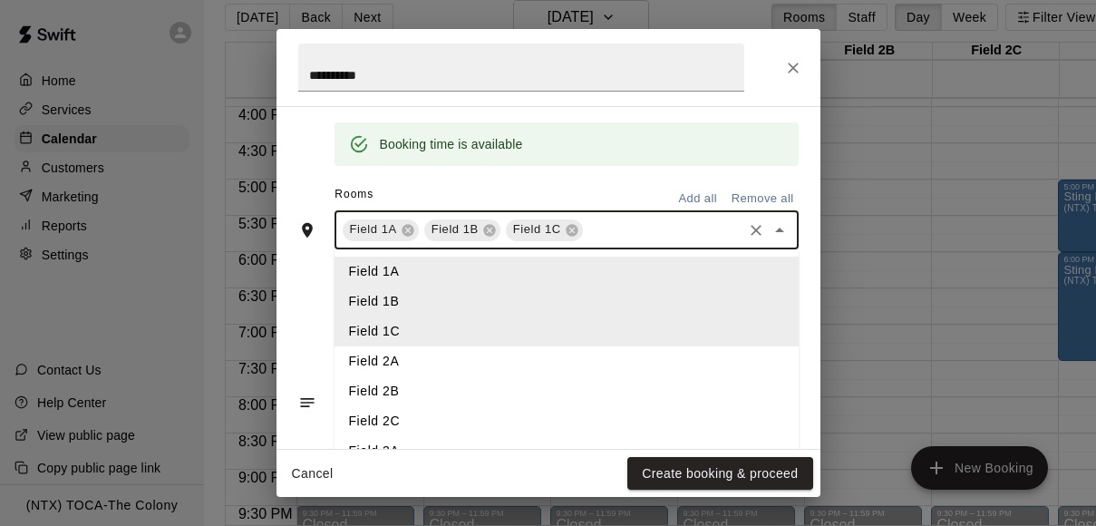
click at [608, 230] on input "text" at bounding box center [663, 230] width 154 height 23
click at [549, 363] on li "Field 2A" at bounding box center [567, 361] width 464 height 30
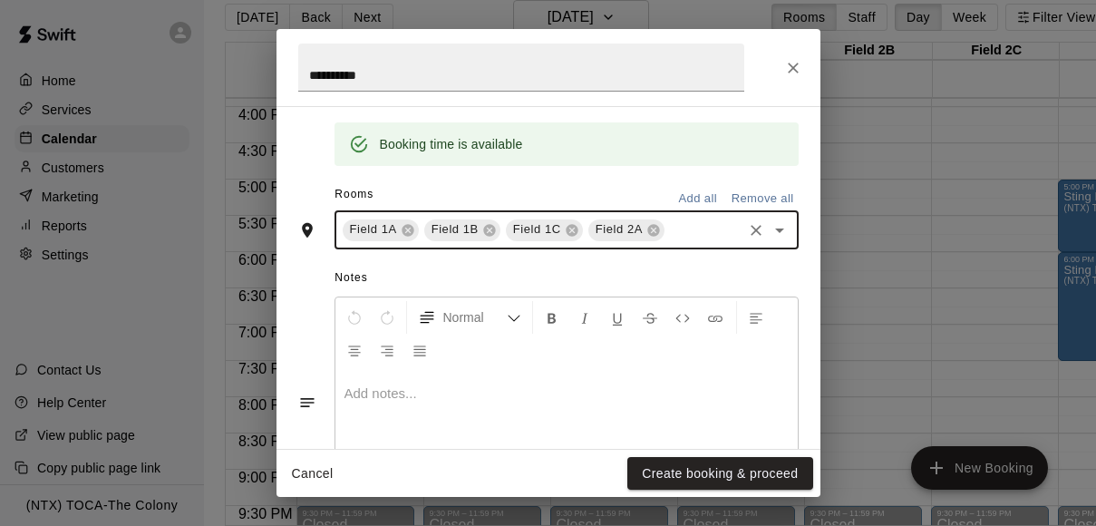
click at [674, 229] on input "text" at bounding box center [703, 230] width 73 height 23
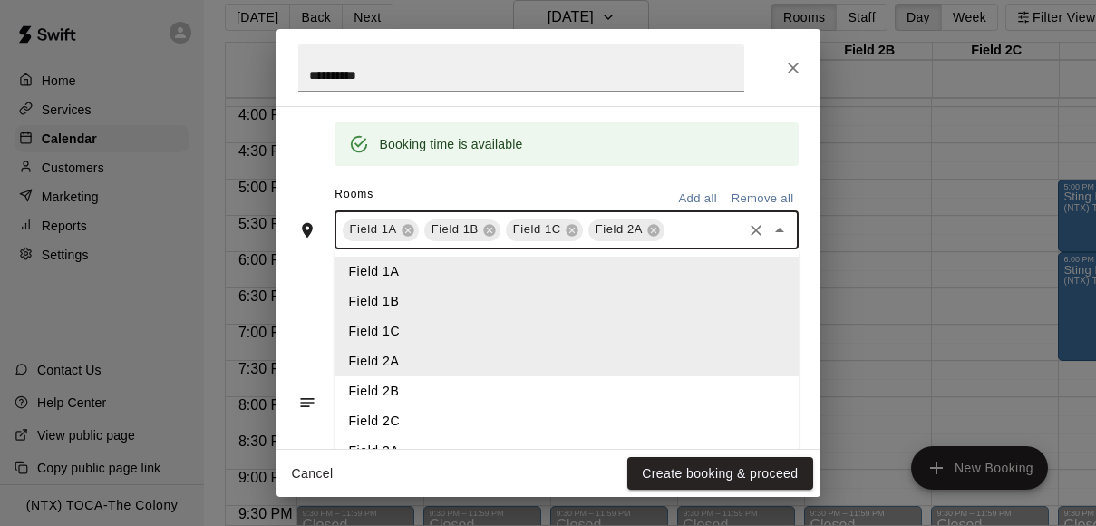
click at [592, 388] on li "Field 2B" at bounding box center [567, 391] width 464 height 30
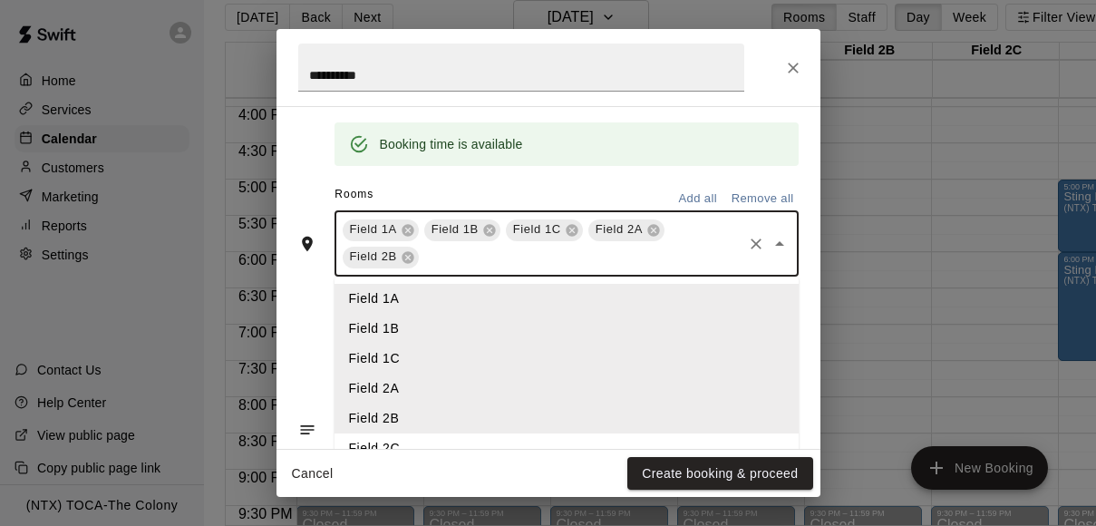
click at [633, 255] on input "text" at bounding box center [581, 257] width 318 height 23
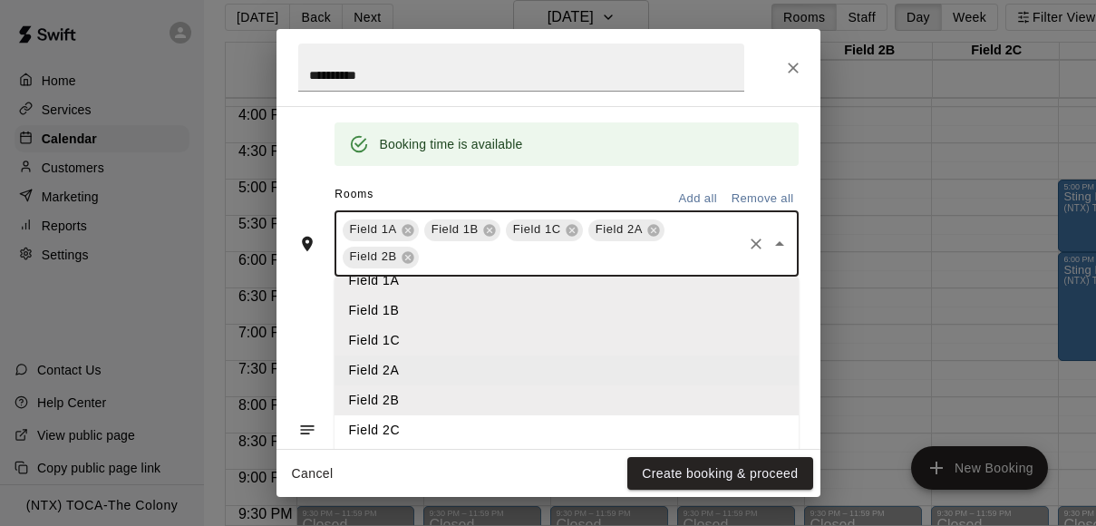
scroll to position [30, 0]
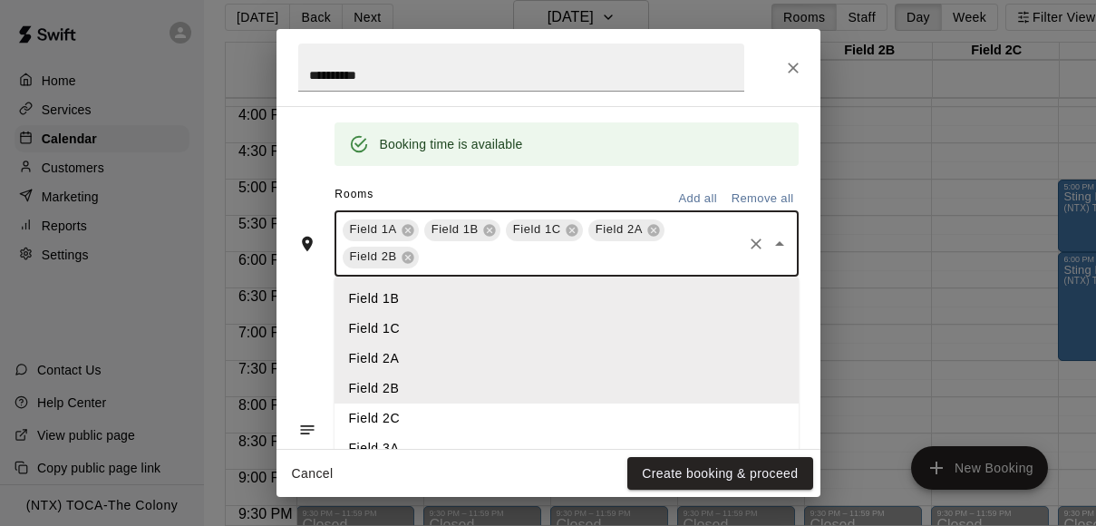
click at [545, 413] on li "Field 2C" at bounding box center [567, 418] width 464 height 30
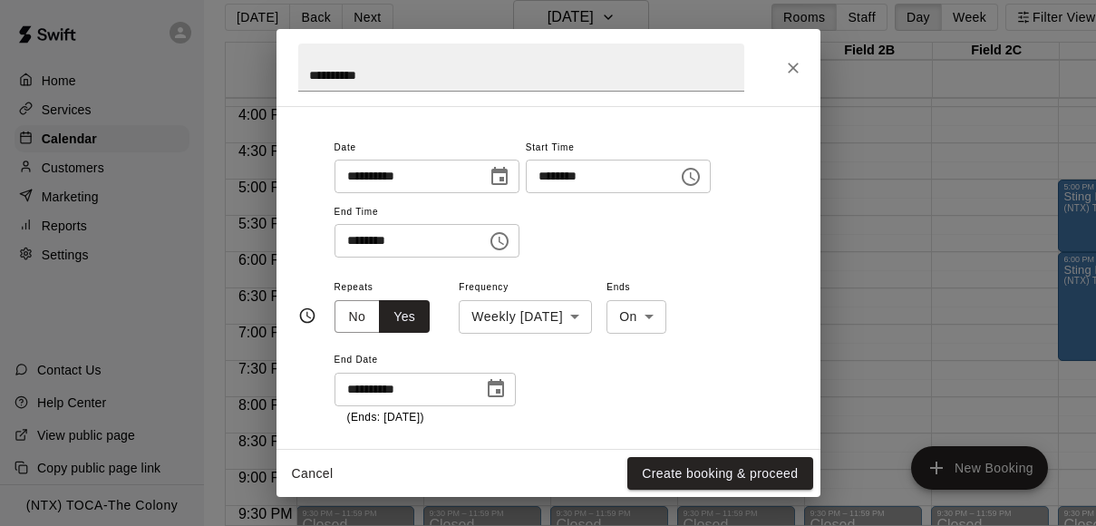
scroll to position [124, 0]
click at [723, 468] on button "Create booking & proceed" at bounding box center [719, 474] width 185 height 34
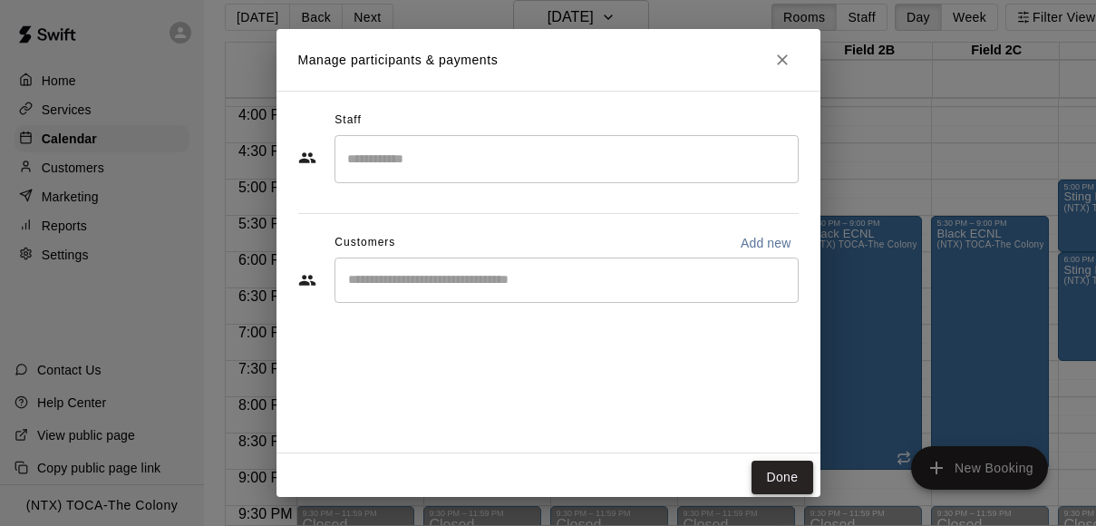
click at [780, 482] on button "Done" at bounding box center [782, 478] width 61 height 34
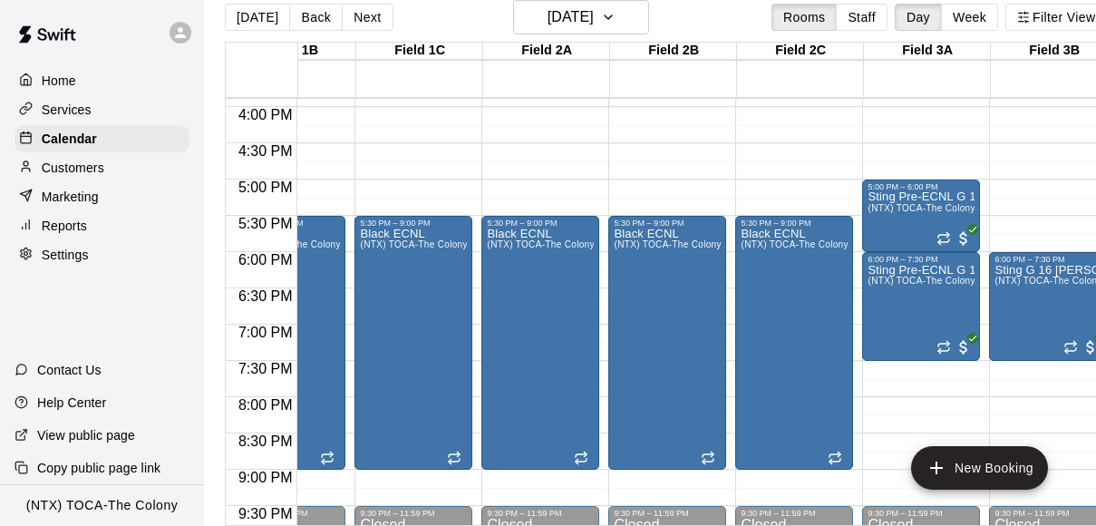
scroll to position [0, 212]
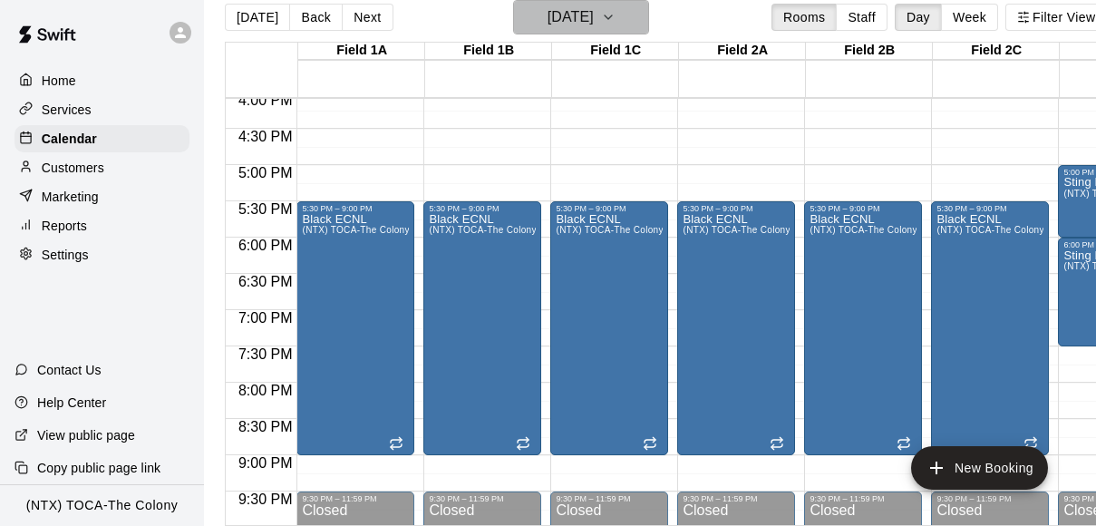
click at [616, 25] on icon "button" at bounding box center [608, 17] width 15 height 22
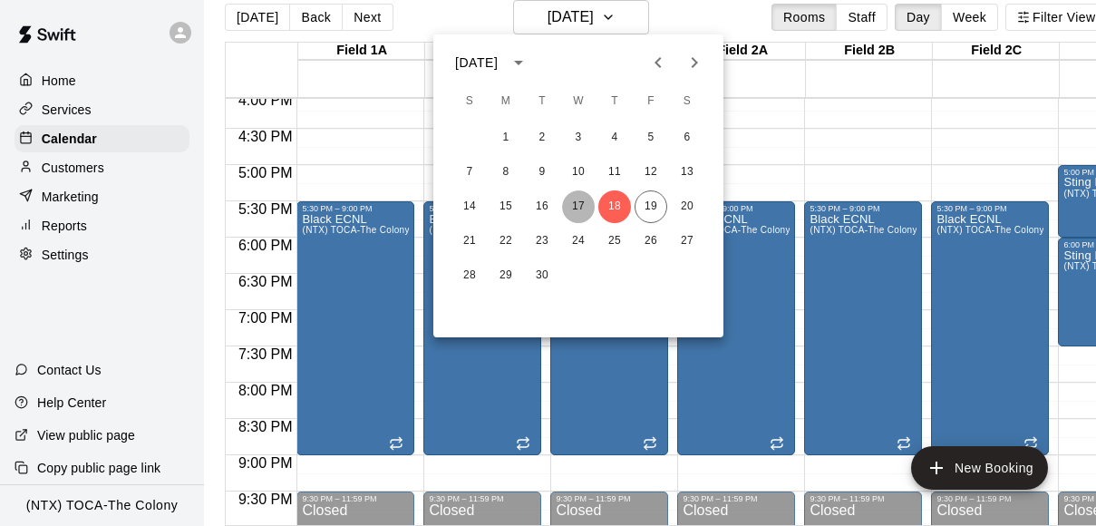
click at [584, 208] on button "17" at bounding box center [578, 206] width 33 height 33
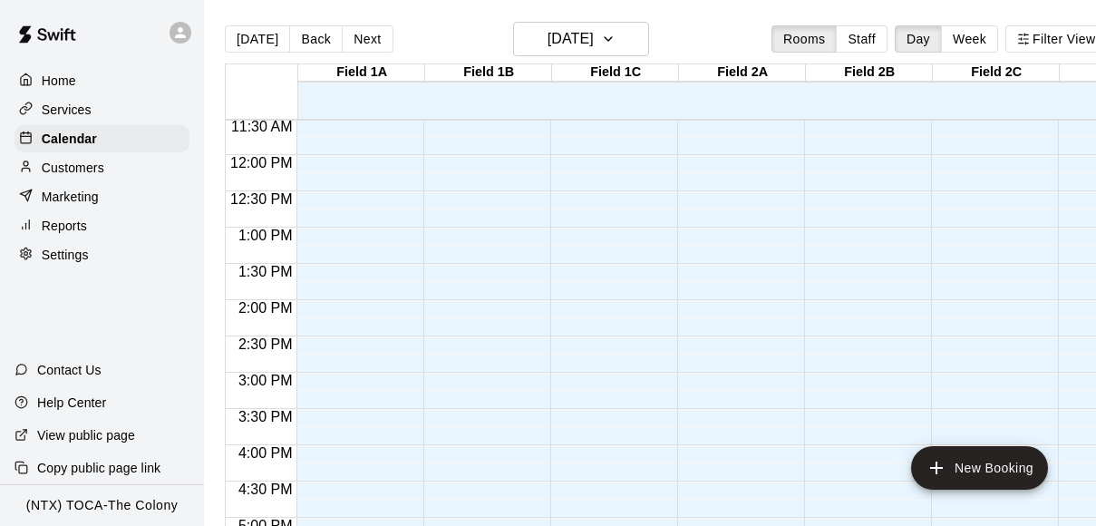
scroll to position [821, 0]
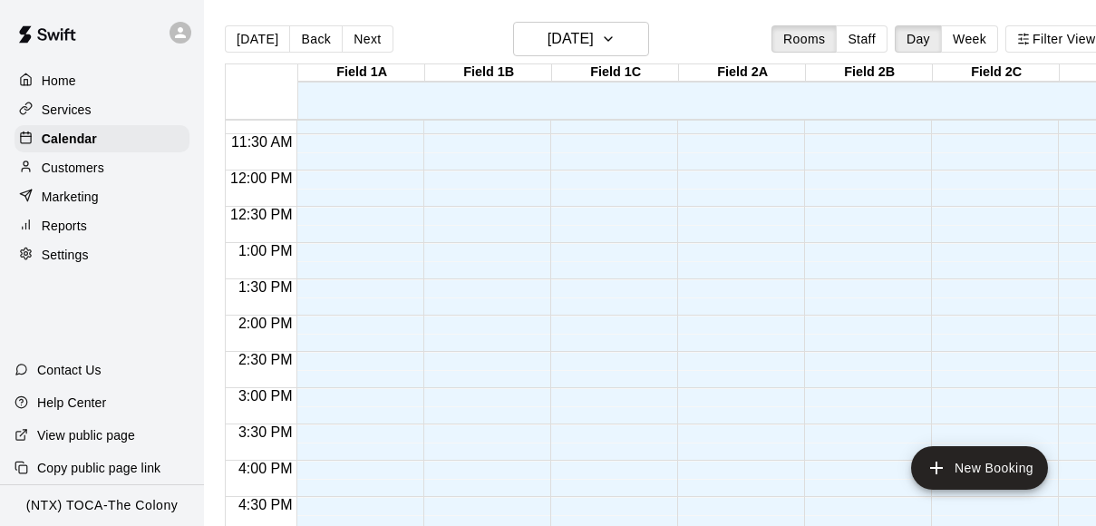
click at [177, 34] on icon at bounding box center [180, 32] width 11 height 11
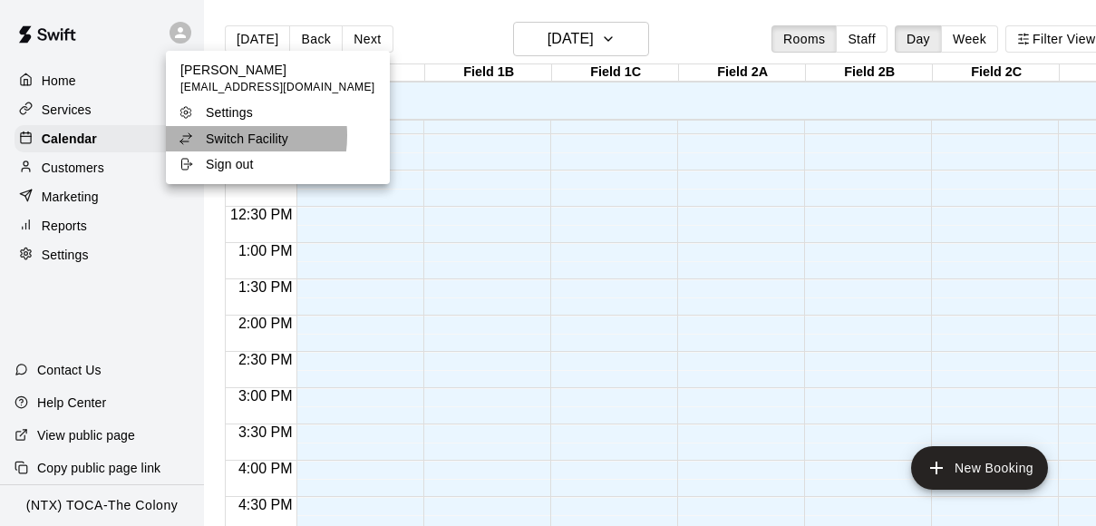
click at [228, 136] on p "Switch Facility" at bounding box center [247, 139] width 83 height 18
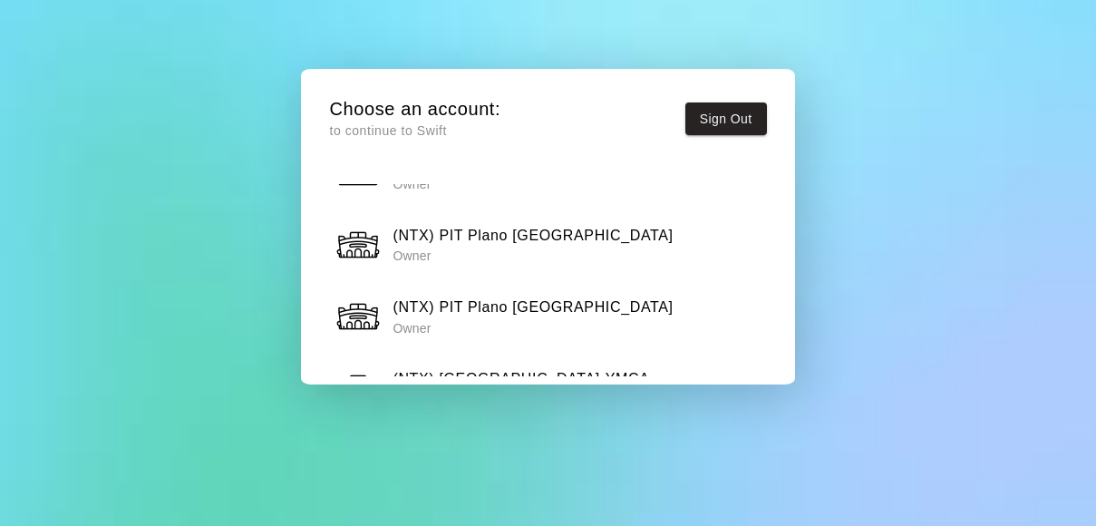
scroll to position [1512, 0]
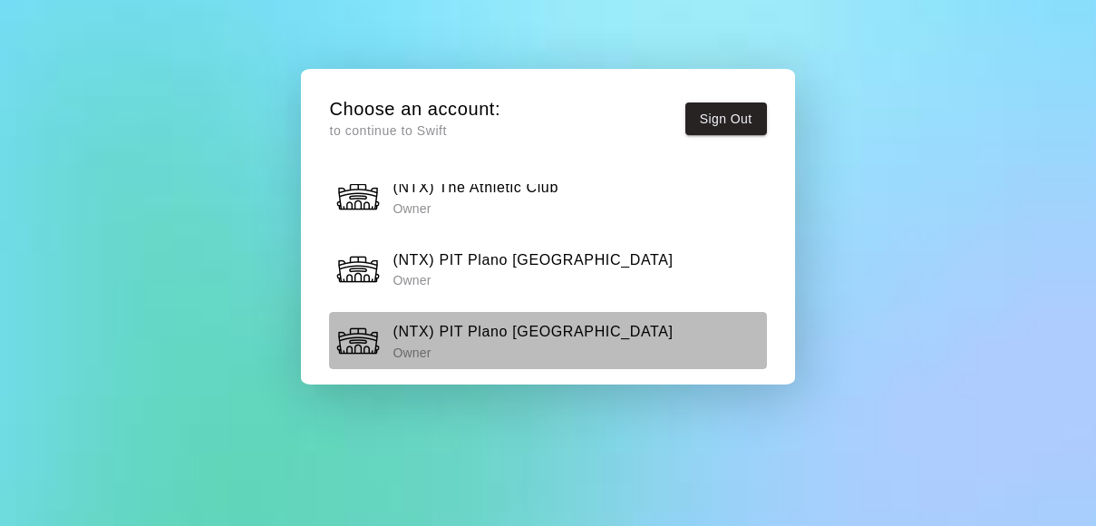
click at [443, 320] on h6 "(NTX) PIT Plano Lower Bowl" at bounding box center [533, 332] width 280 height 24
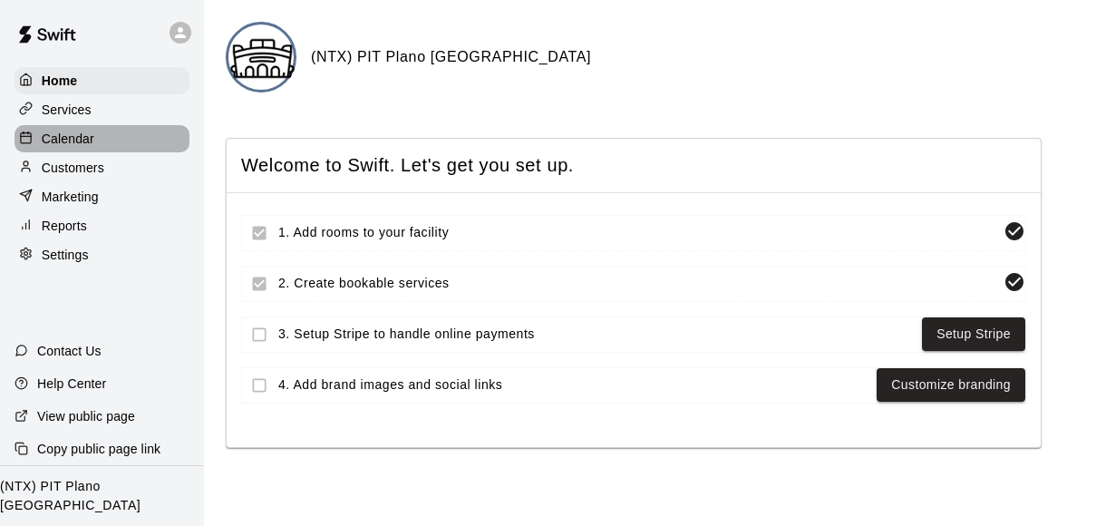
click at [85, 142] on p "Calendar" at bounding box center [68, 139] width 53 height 18
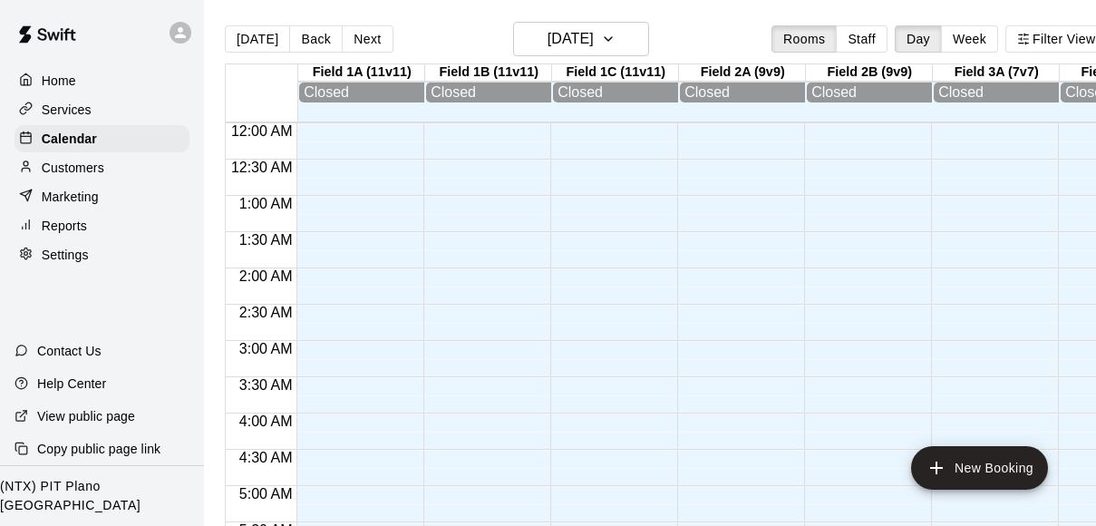
scroll to position [714, 0]
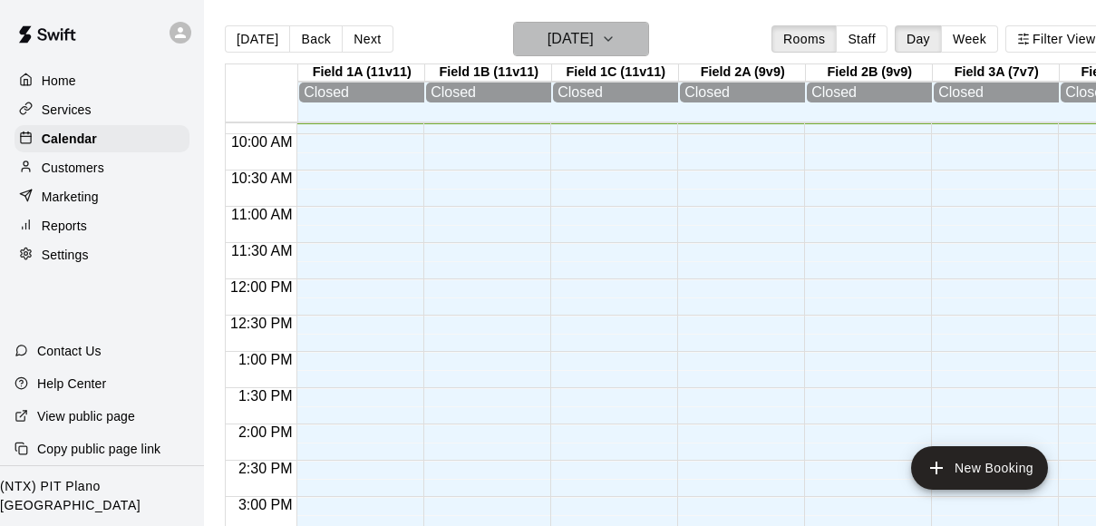
click at [616, 34] on icon "button" at bounding box center [608, 39] width 15 height 22
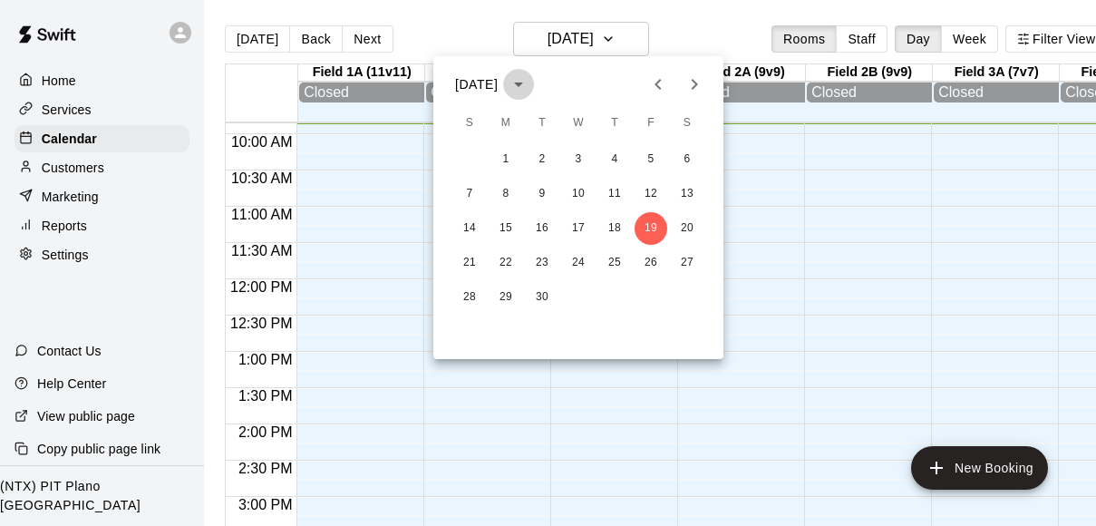
click at [530, 94] on icon "calendar view is open, switch to year view" at bounding box center [519, 84] width 22 height 22
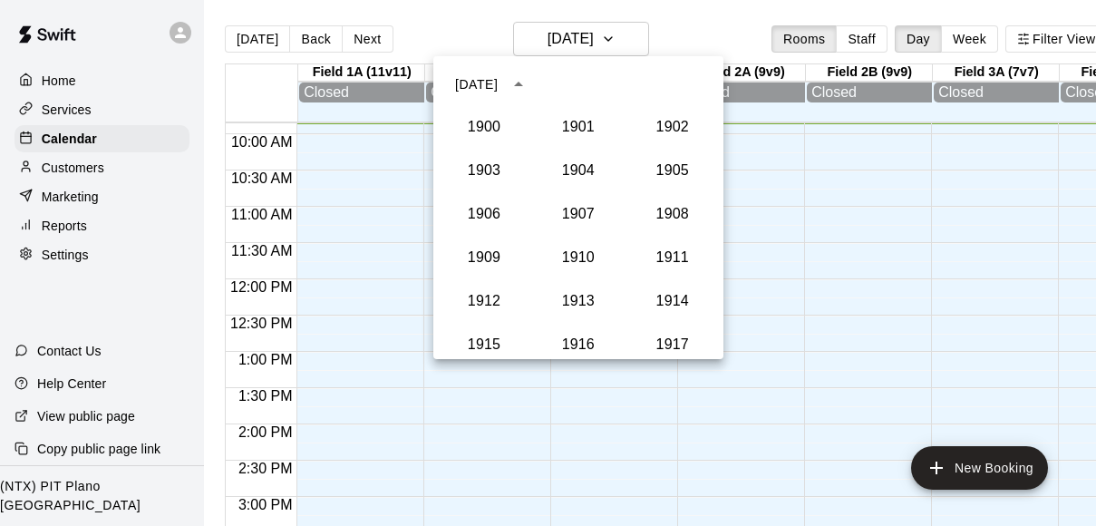
scroll to position [1679, 0]
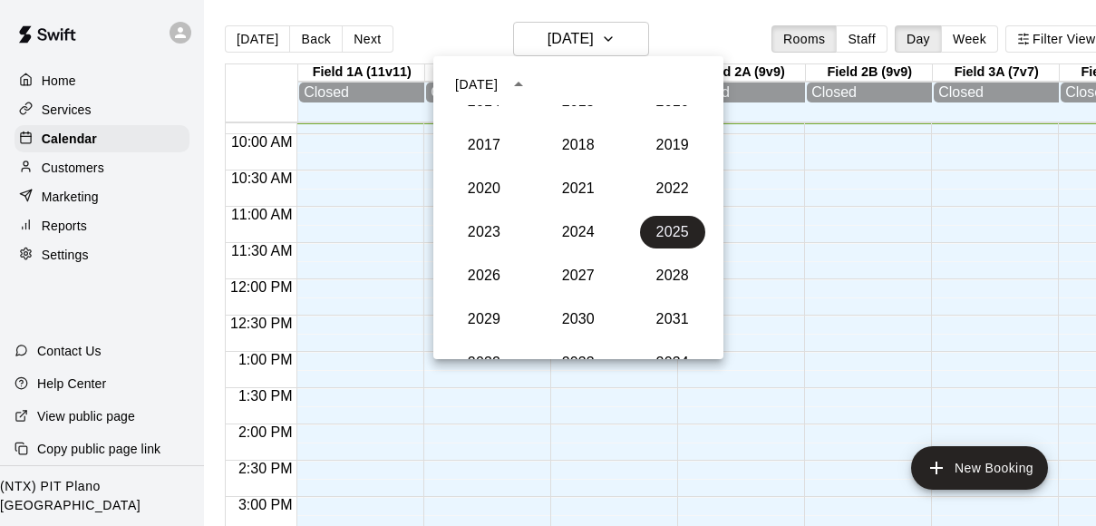
click at [530, 80] on icon "year view is open, switch to calendar view" at bounding box center [519, 84] width 22 height 22
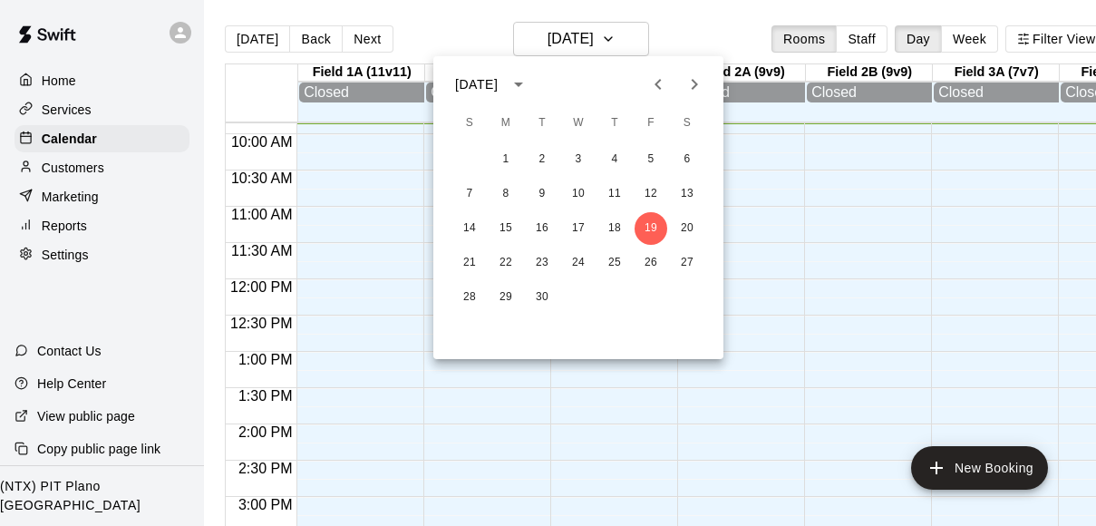
click at [687, 24] on div at bounding box center [548, 263] width 1096 height 526
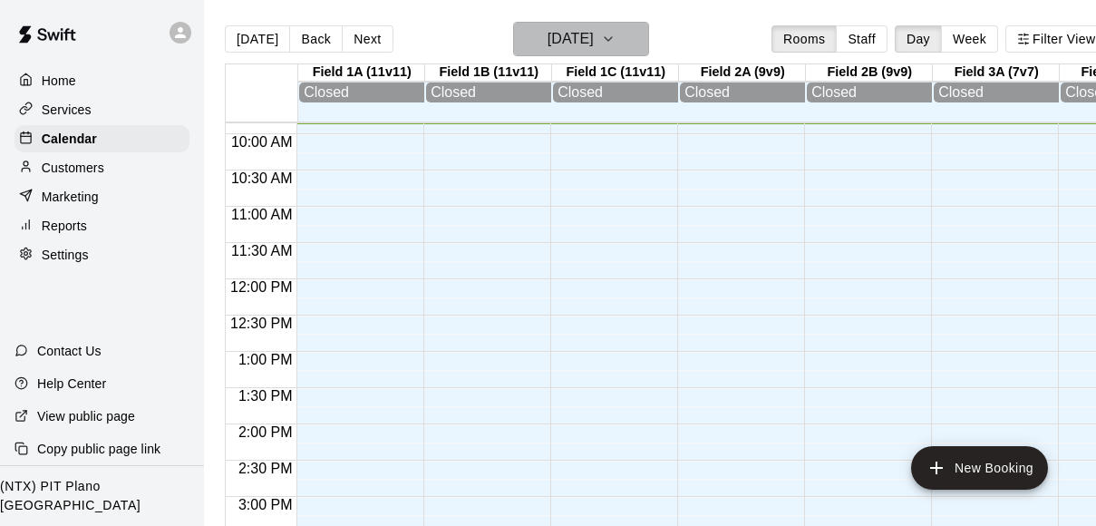
click at [616, 43] on icon "button" at bounding box center [608, 39] width 15 height 22
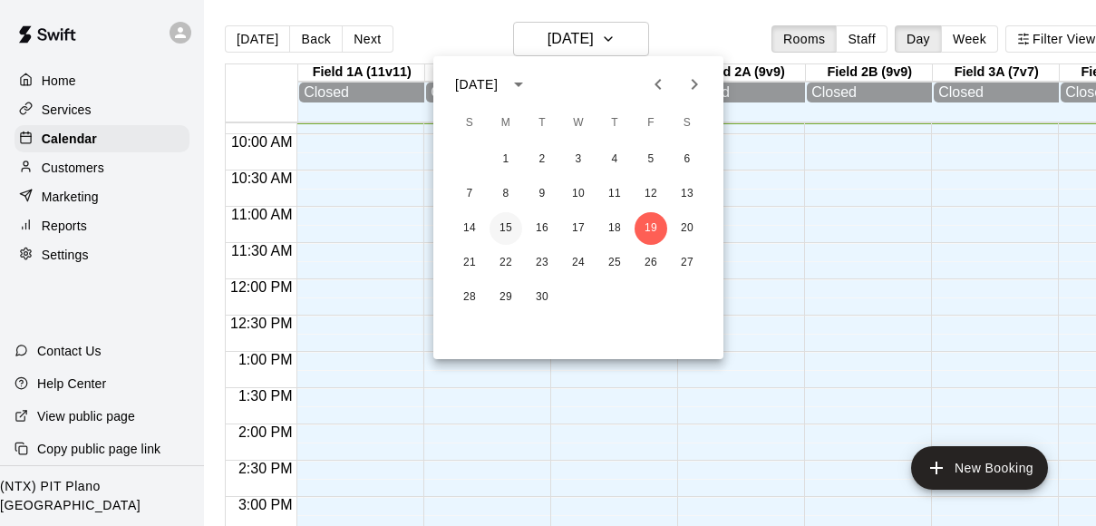
click at [503, 226] on button "15" at bounding box center [506, 228] width 33 height 33
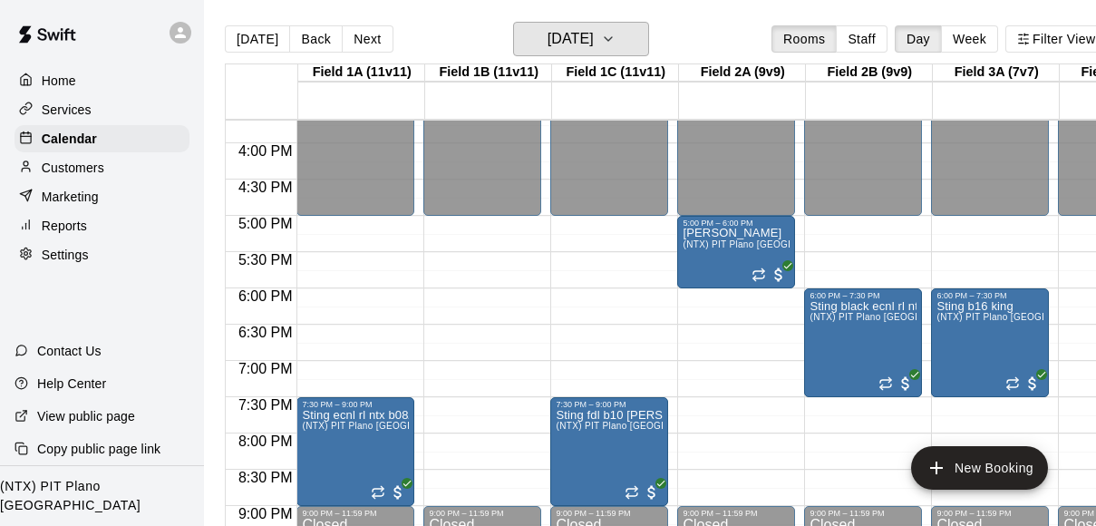
scroll to position [1119, 0]
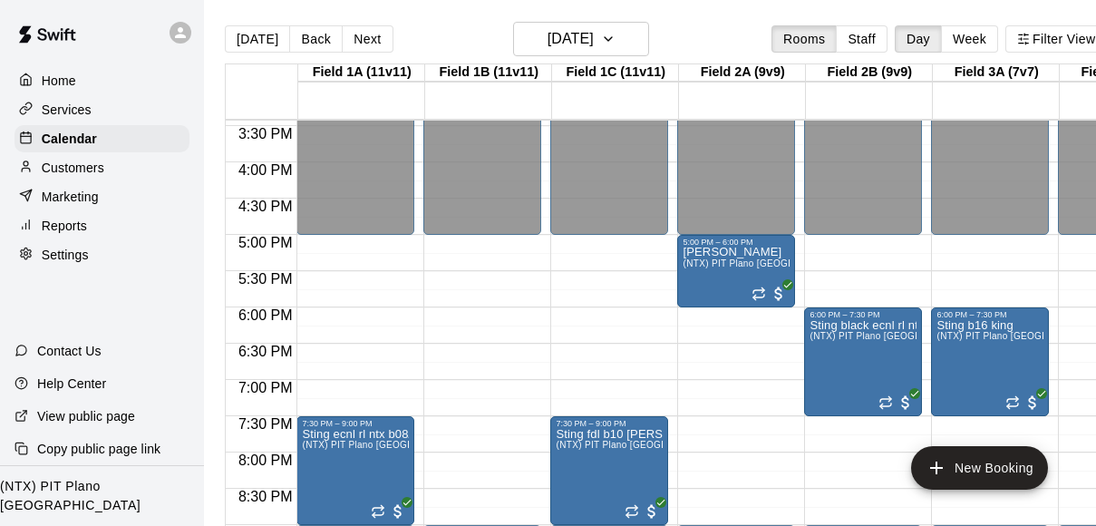
click at [182, 35] on icon at bounding box center [180, 32] width 11 height 11
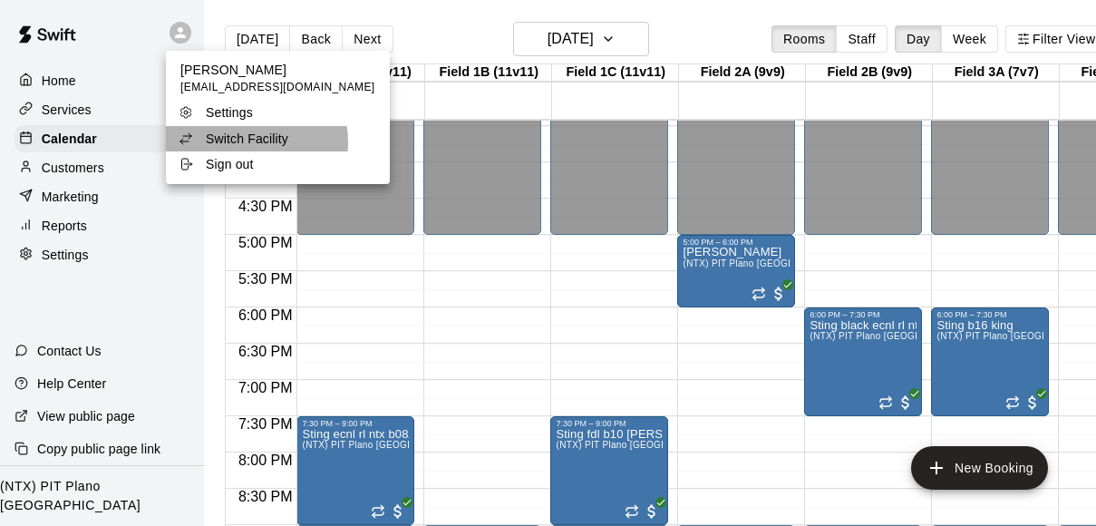
click at [245, 142] on p "Switch Facility" at bounding box center [247, 139] width 83 height 18
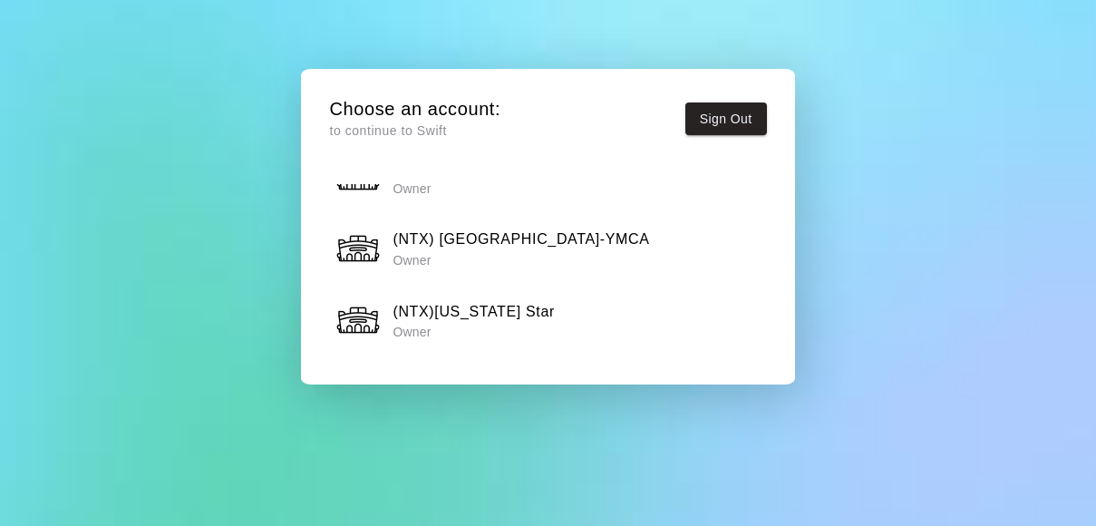
scroll to position [1673, 0]
click at [565, 300] on div "(NTX)Texas Star Owner" at bounding box center [547, 322] width 425 height 45
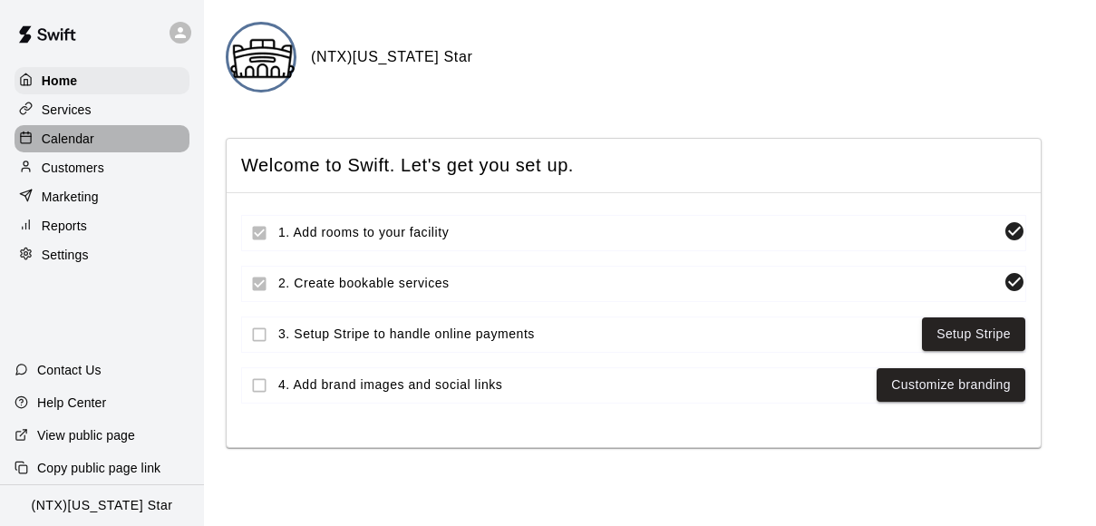
click at [85, 140] on p "Calendar" at bounding box center [68, 139] width 53 height 18
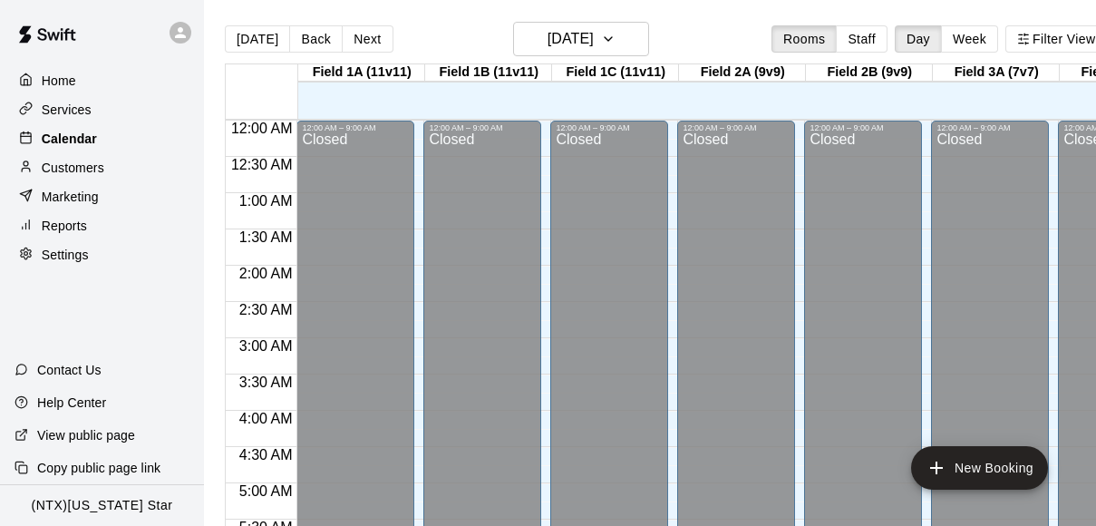
scroll to position [731, 0]
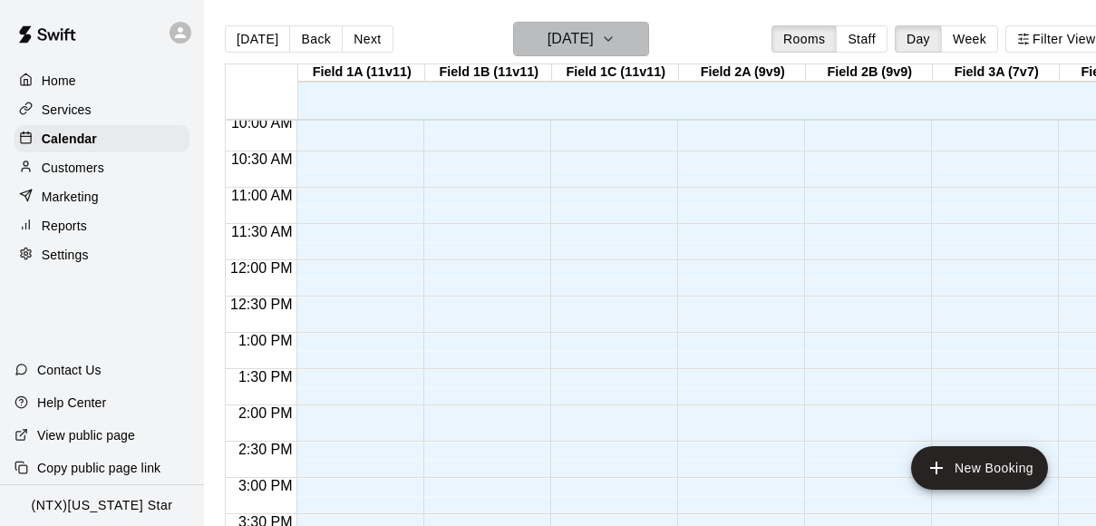
click at [616, 36] on icon "button" at bounding box center [608, 39] width 15 height 22
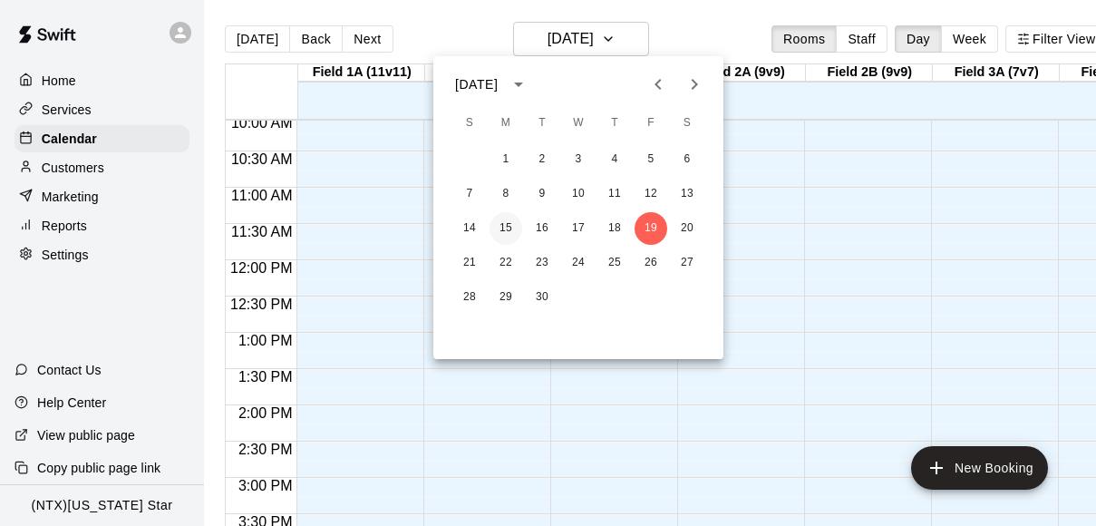
click at [503, 230] on button "15" at bounding box center [506, 228] width 33 height 33
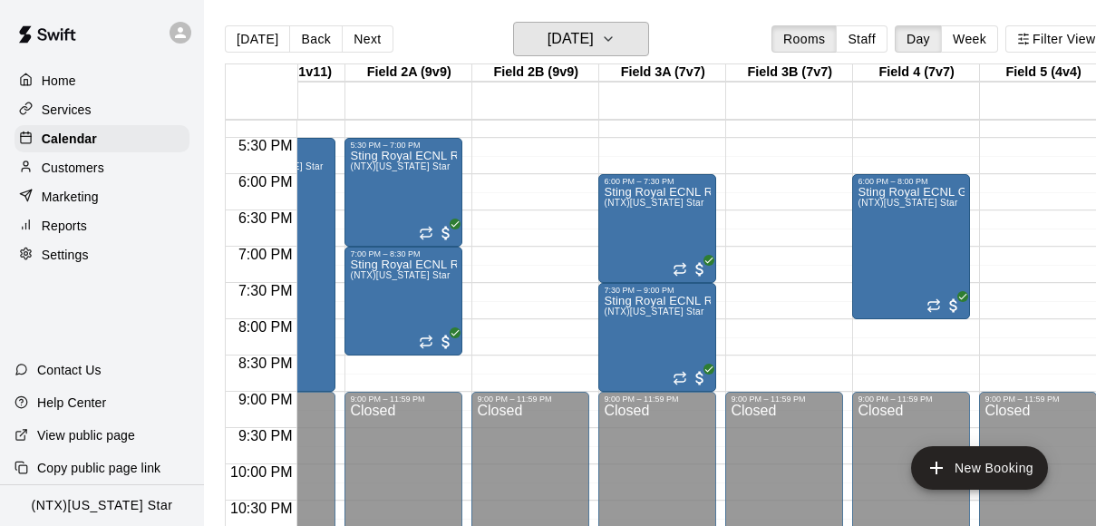
scroll to position [0, 32]
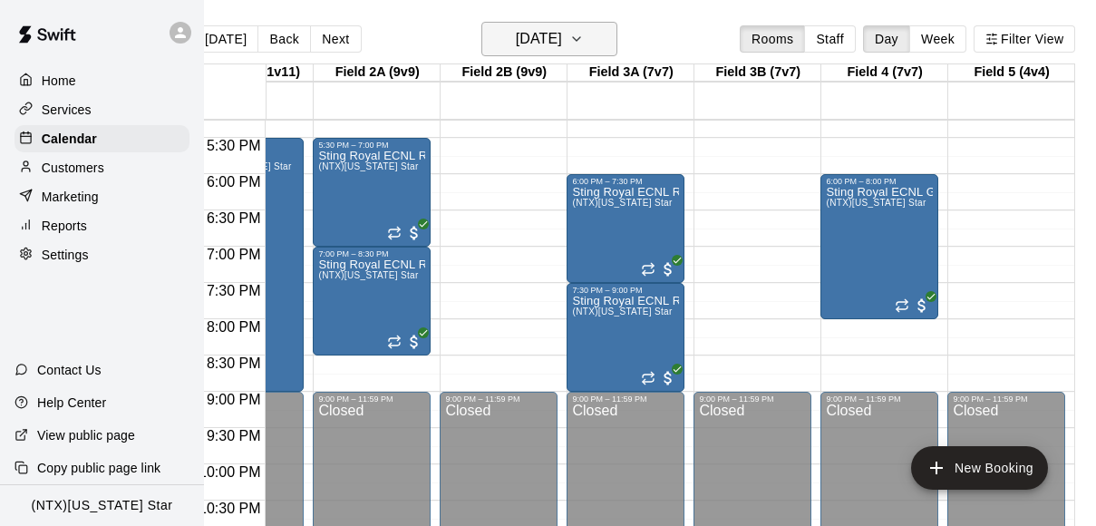
click at [584, 38] on icon "button" at bounding box center [576, 39] width 15 height 22
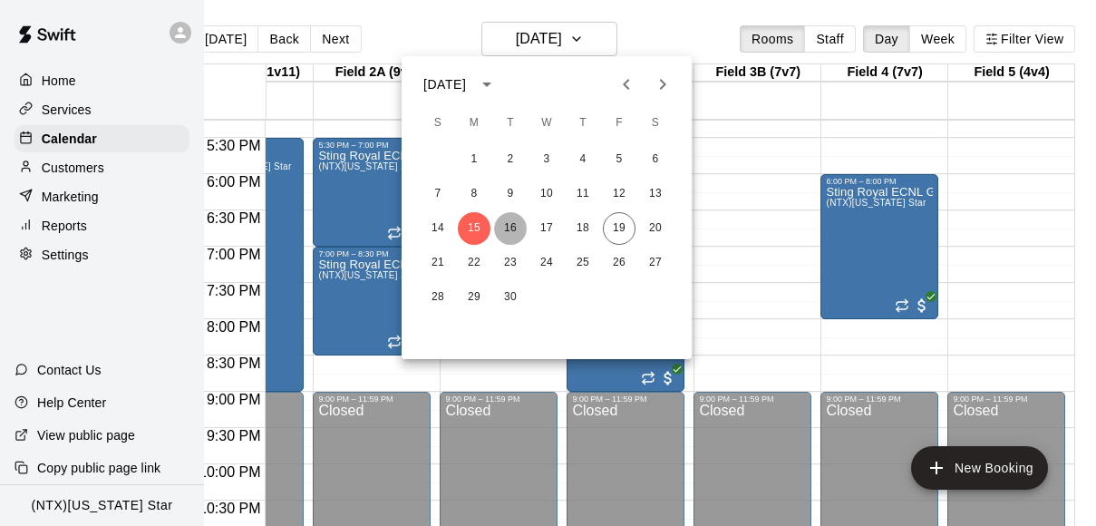
click at [509, 227] on button "16" at bounding box center [510, 228] width 33 height 33
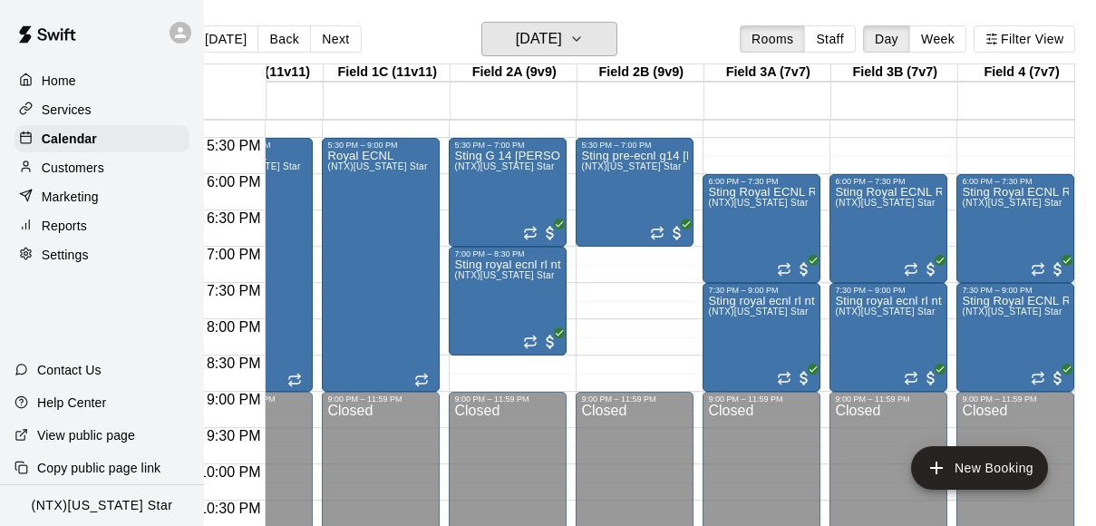
scroll to position [0, 0]
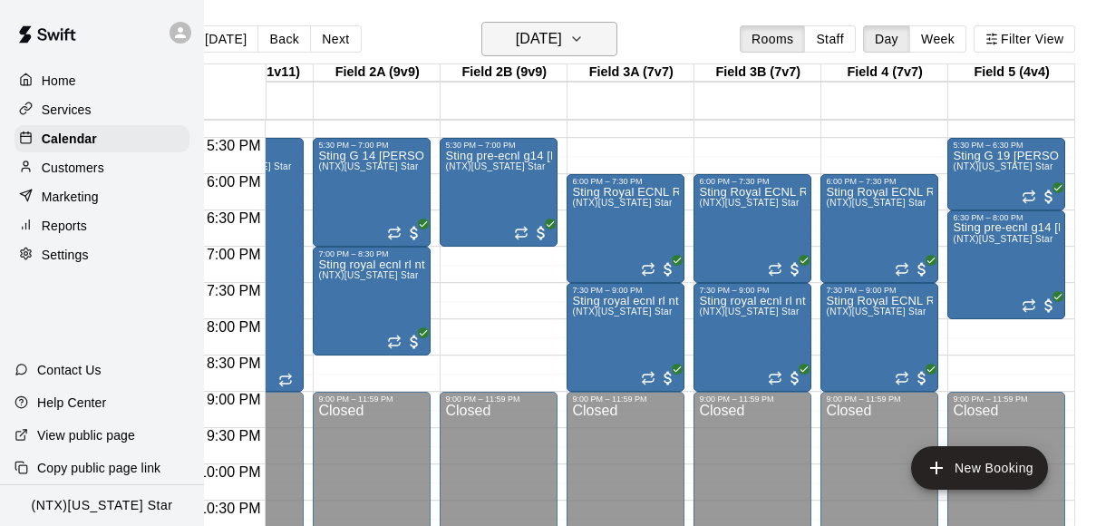
click at [584, 41] on icon "button" at bounding box center [576, 39] width 15 height 22
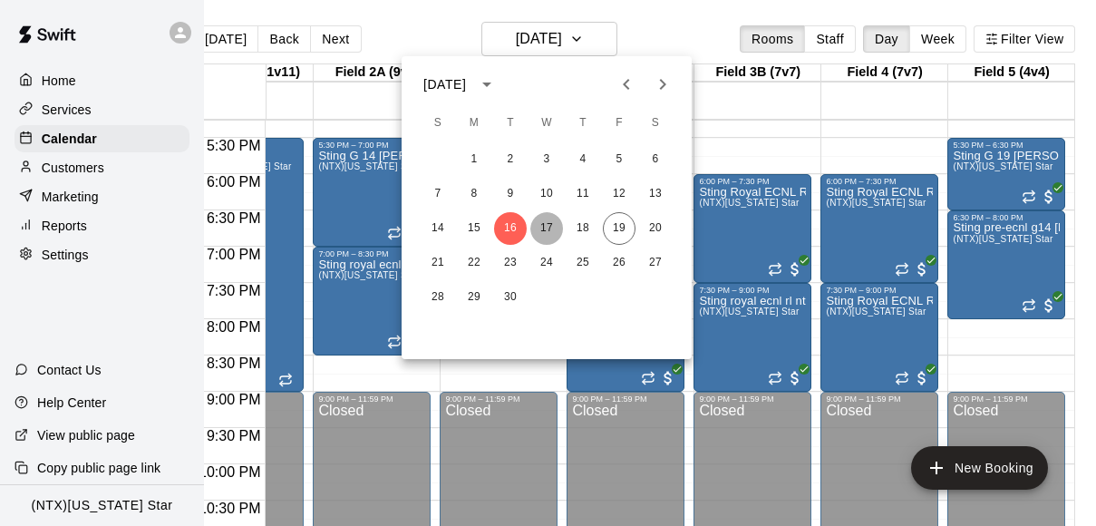
click at [547, 228] on button "17" at bounding box center [546, 228] width 33 height 33
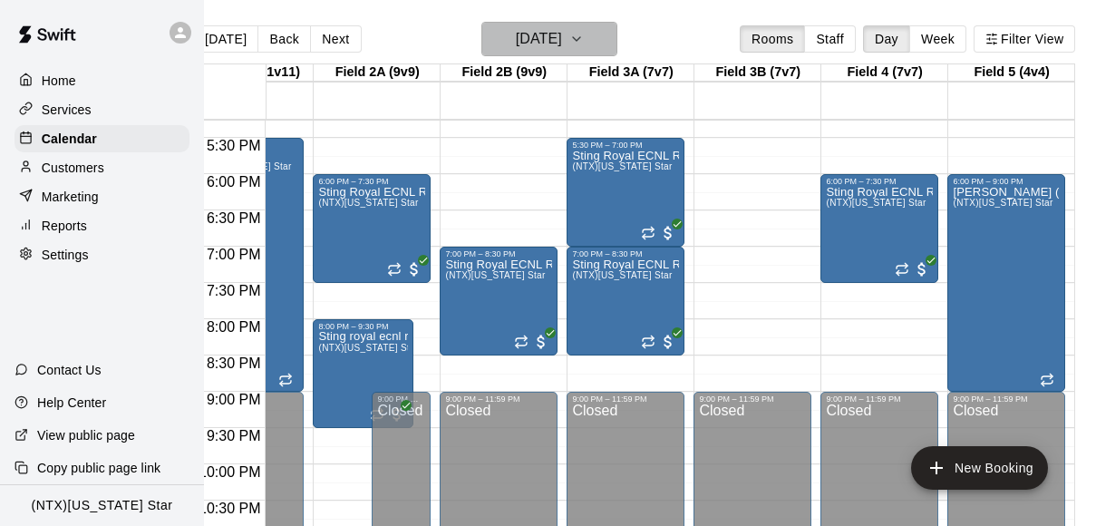
click at [584, 43] on icon "button" at bounding box center [576, 39] width 15 height 22
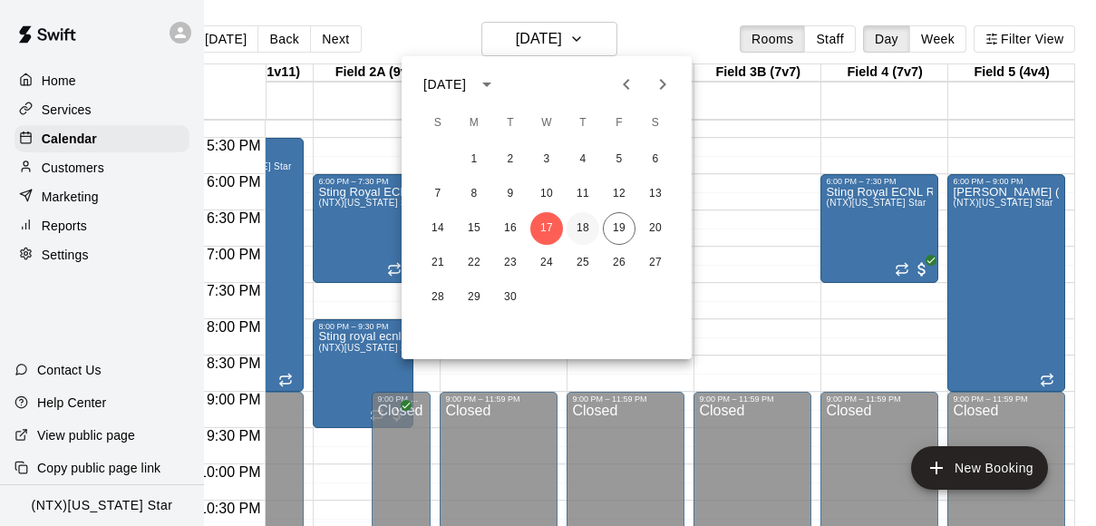
click at [585, 225] on button "18" at bounding box center [583, 228] width 33 height 33
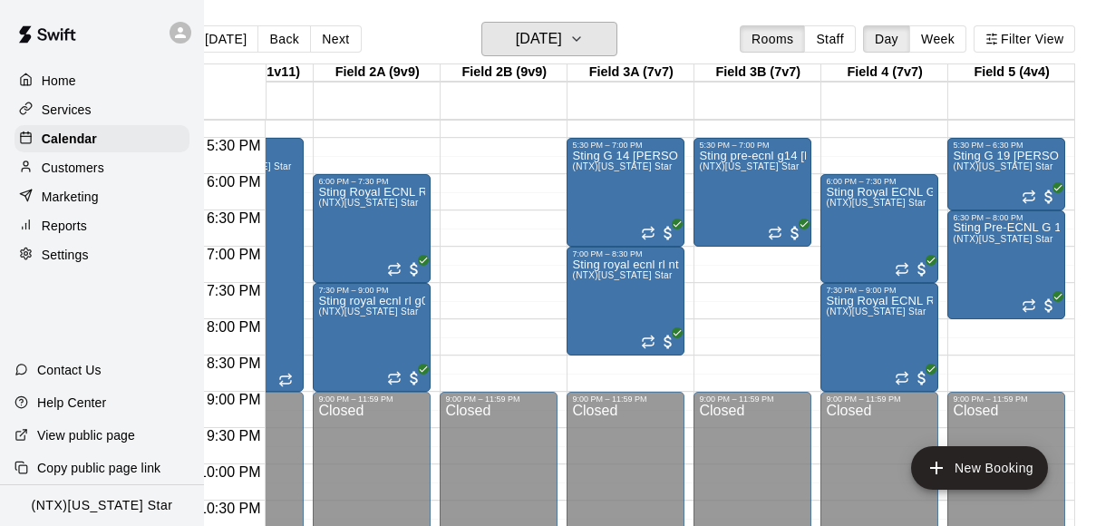
scroll to position [0, 310]
